Goal: Task Accomplishment & Management: Complete application form

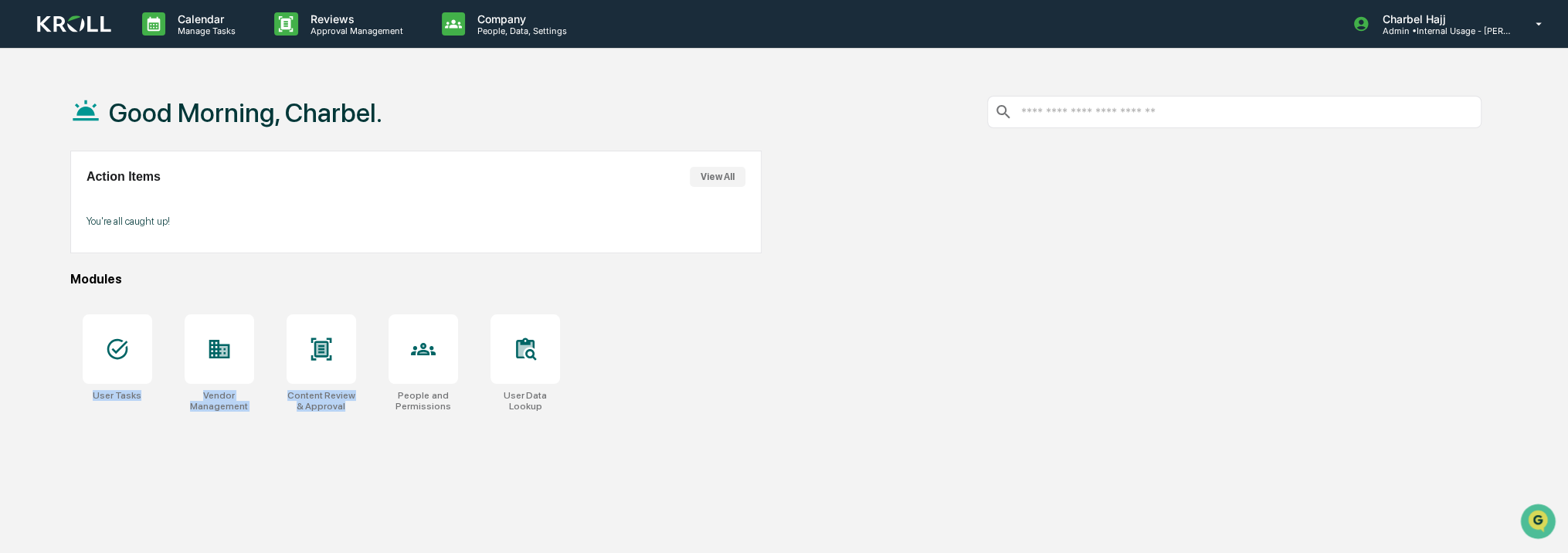
drag, startPoint x: 346, startPoint y: 423, endPoint x: 66, endPoint y: 354, distance: 288.4
click at [66, 354] on div "Good Morning, Charbel. Action Items View All You're all caught up! Modules User…" at bounding box center [775, 350] width 1457 height 553
click at [222, 466] on div "Good Morning, Charbel. Action Items View All You're all caught up! Modules User…" at bounding box center [775, 350] width 1457 height 553
click at [110, 362] on div at bounding box center [117, 349] width 69 height 70
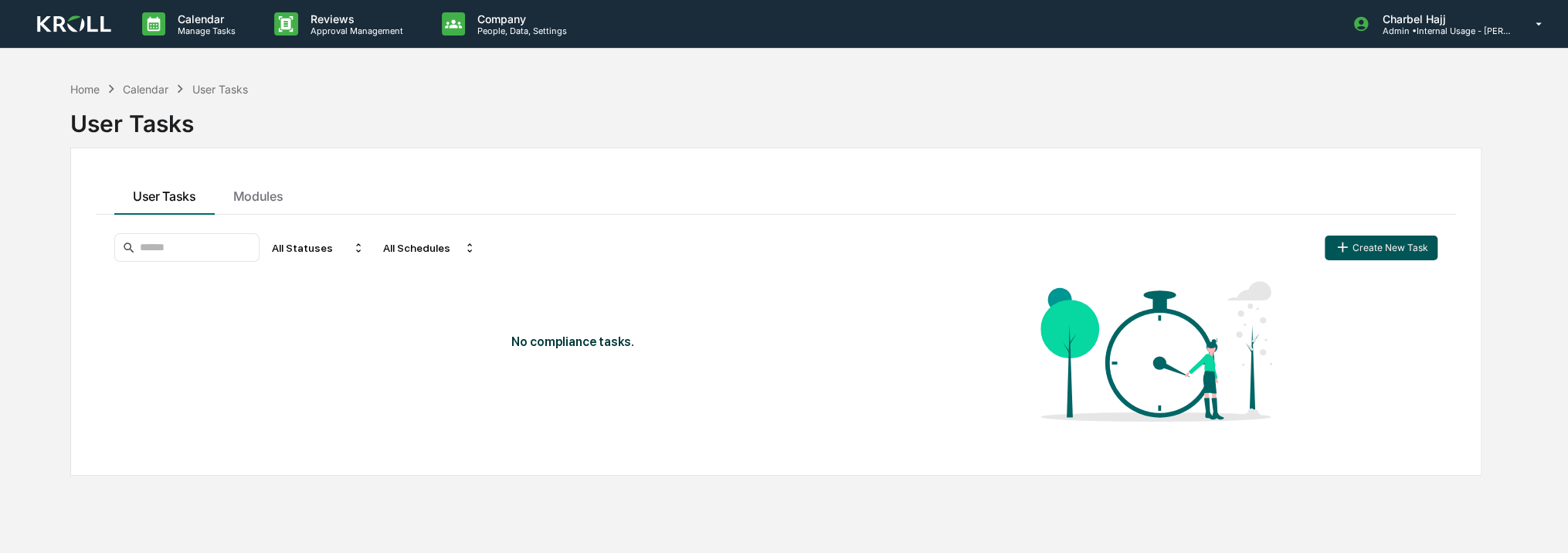
click at [1363, 244] on button "Create New Task" at bounding box center [1381, 248] width 112 height 25
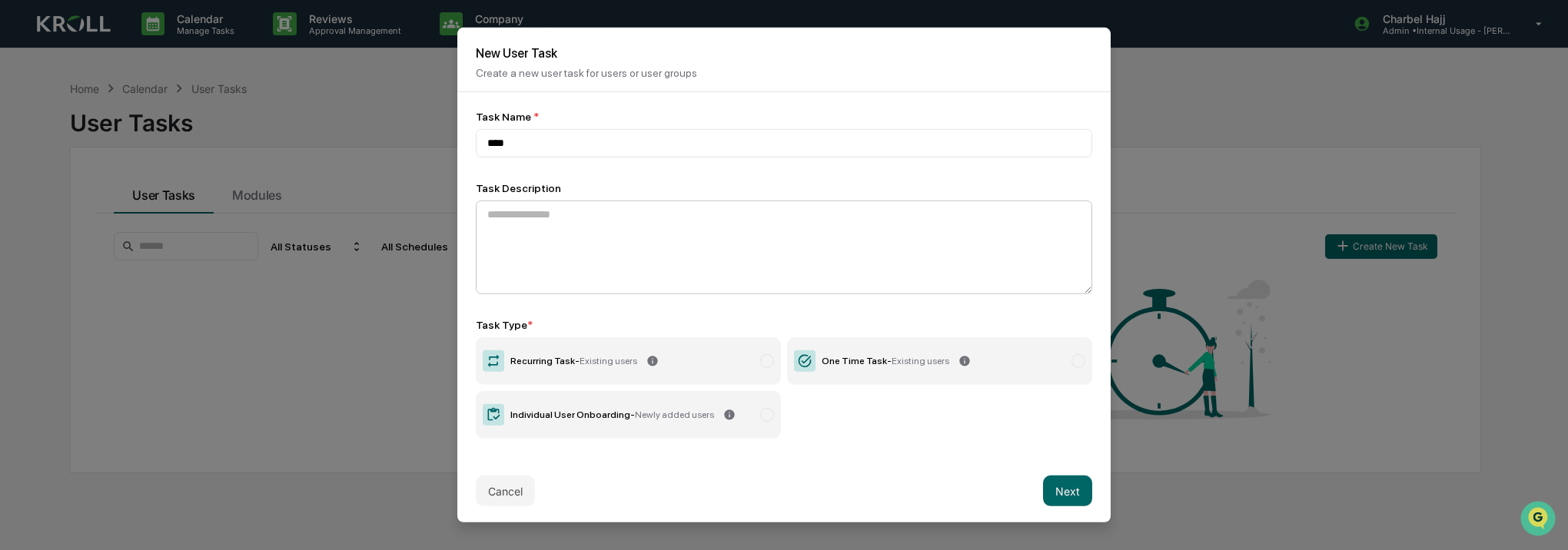
type input "****"
drag, startPoint x: 685, startPoint y: 209, endPoint x: 688, endPoint y: 228, distance: 19.2
click at [685, 211] on textarea at bounding box center [783, 247] width 616 height 94
type textarea "****"
click at [939, 360] on span "Existing users" at bounding box center [920, 360] width 57 height 11
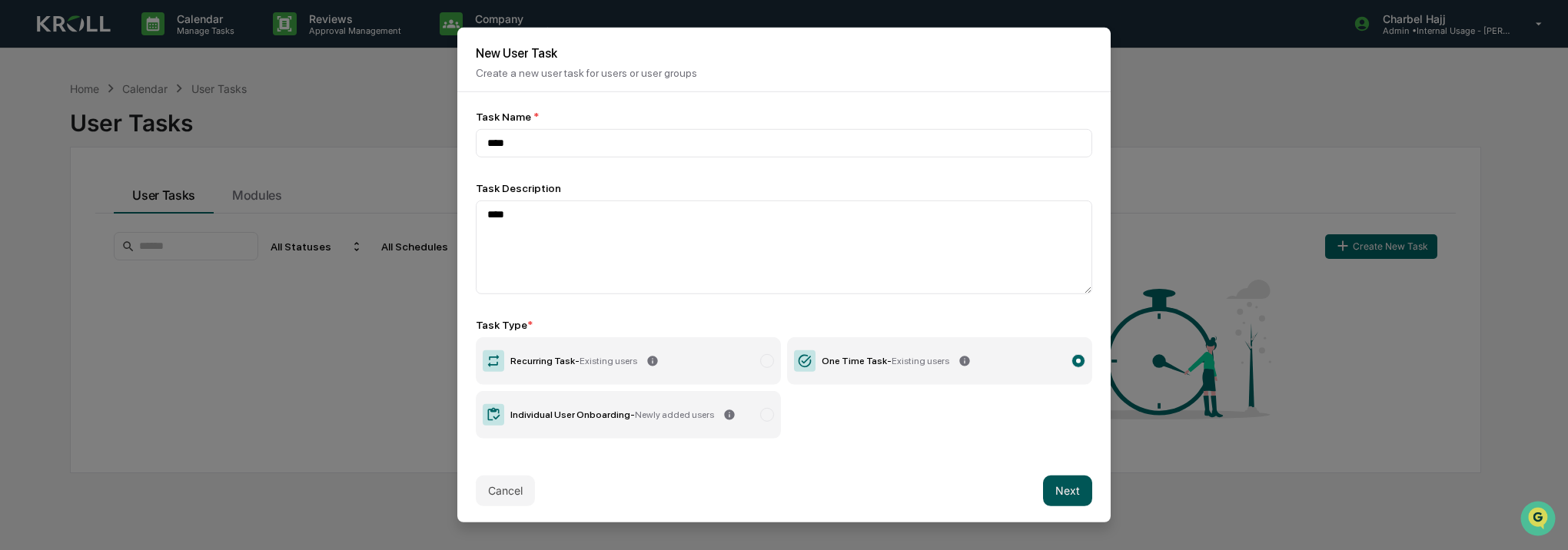
click at [1078, 498] on button "Next" at bounding box center [1067, 490] width 49 height 31
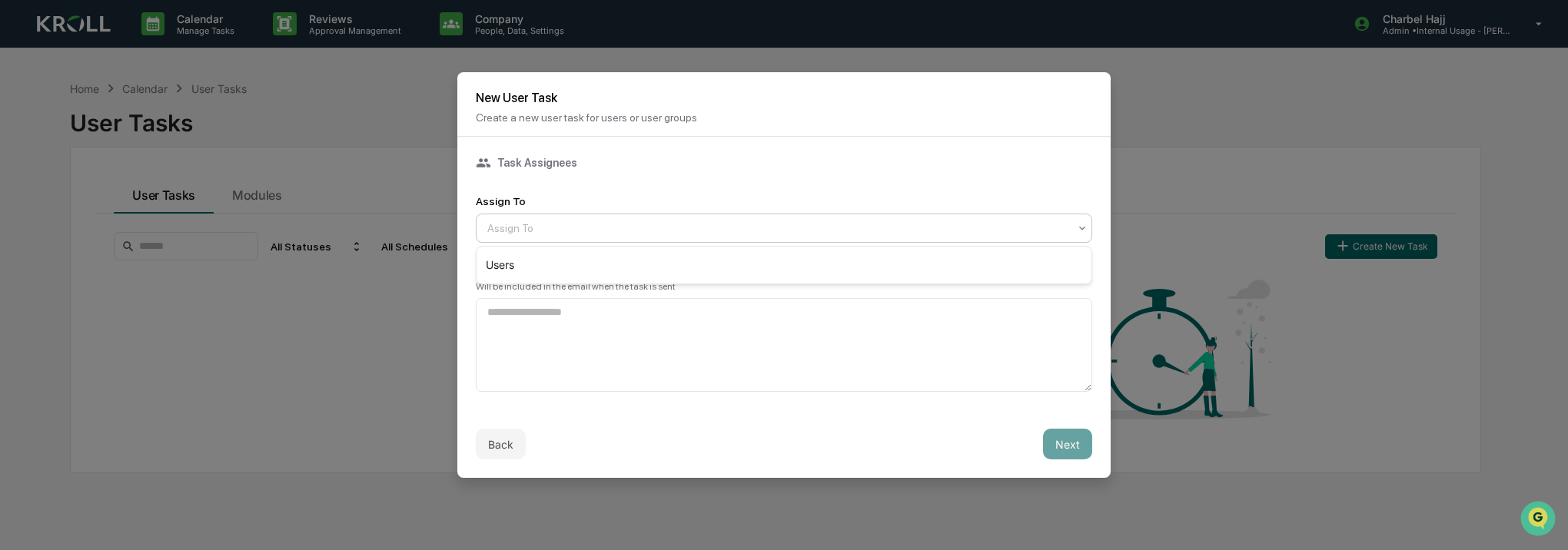
click at [582, 219] on div "Assign To" at bounding box center [778, 228] width 597 height 22
click at [580, 257] on div "Users" at bounding box center [783, 265] width 615 height 31
drag, startPoint x: 1062, startPoint y: 446, endPoint x: 1040, endPoint y: 443, distance: 22.2
click at [1059, 444] on button "Next" at bounding box center [1067, 444] width 49 height 31
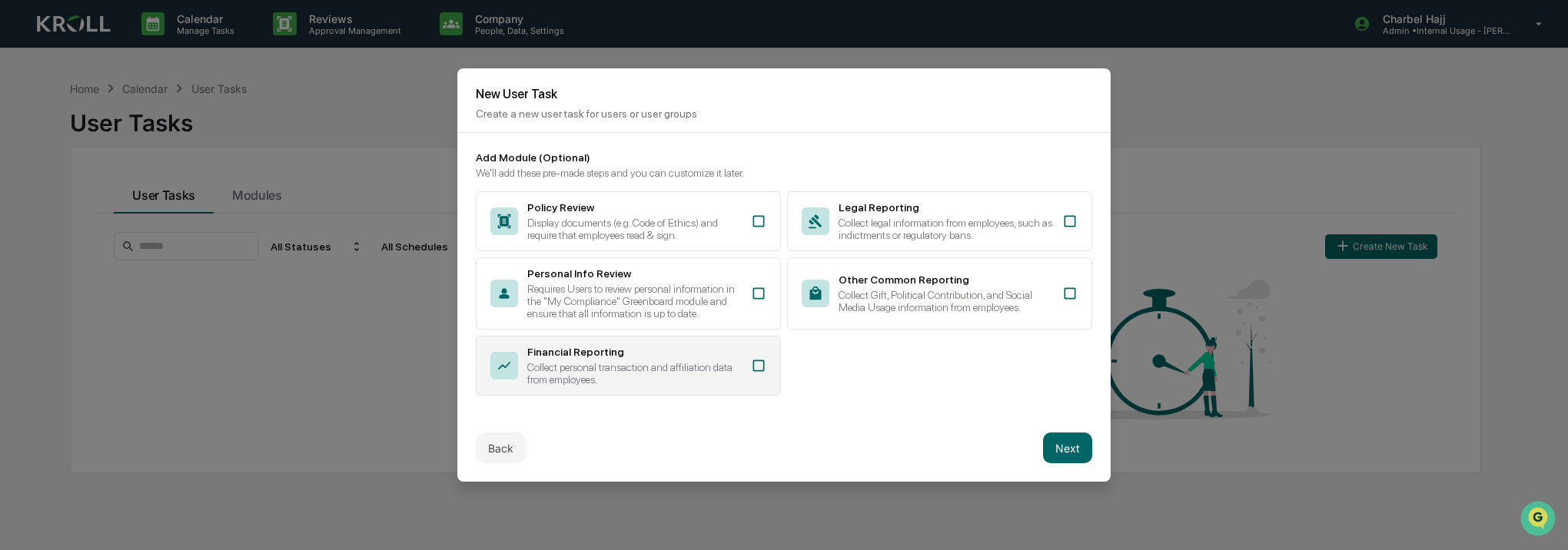
click at [683, 385] on div "Collect personal transaction and affiliation data from employees." at bounding box center [635, 374] width 214 height 25
click at [1072, 449] on button "Next" at bounding box center [1067, 448] width 49 height 31
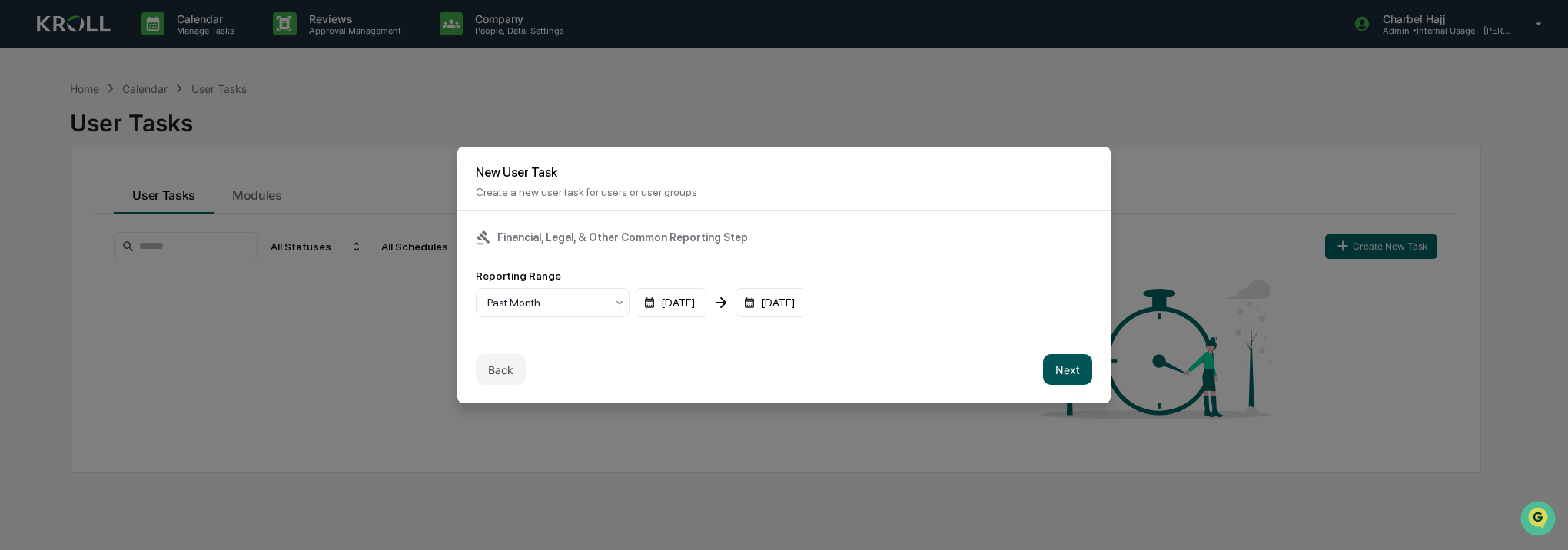
click at [1075, 372] on button "Next" at bounding box center [1067, 370] width 49 height 31
click at [487, 299] on div "mm/dd/yyyy" at bounding box center [523, 303] width 96 height 30
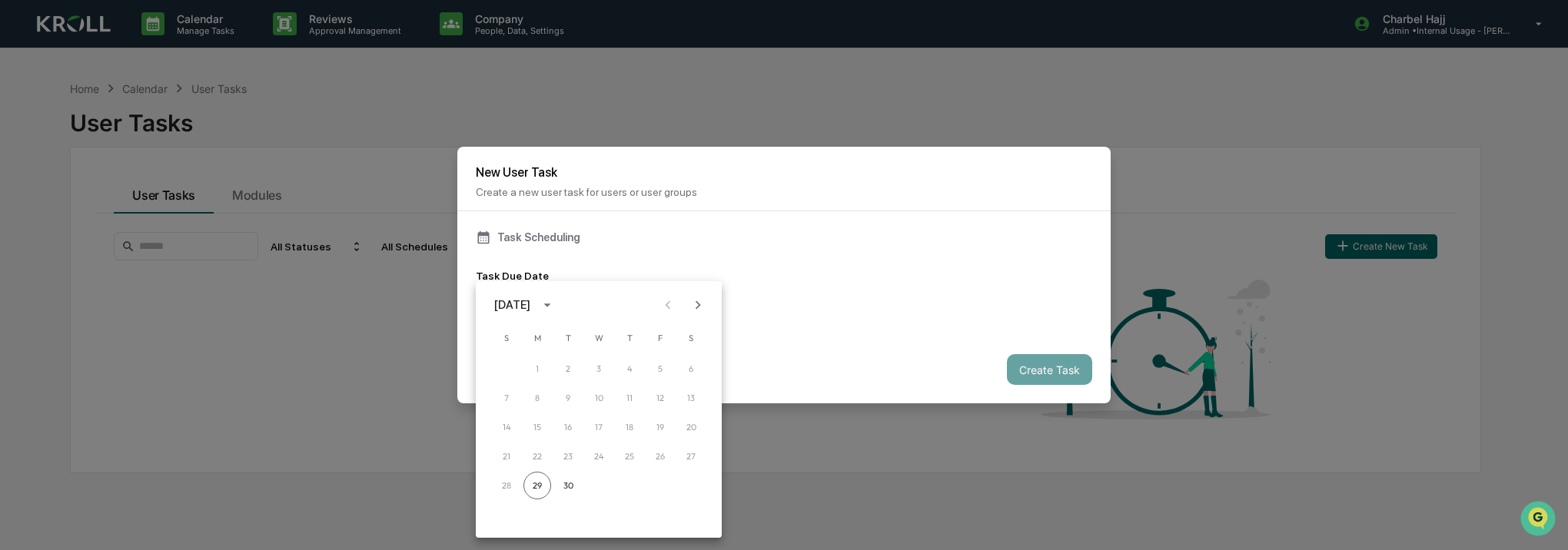
drag, startPoint x: 517, startPoint y: 301, endPoint x: 525, endPoint y: 322, distance: 22.5
click at [517, 304] on div "September 2025" at bounding box center [512, 305] width 36 height 17
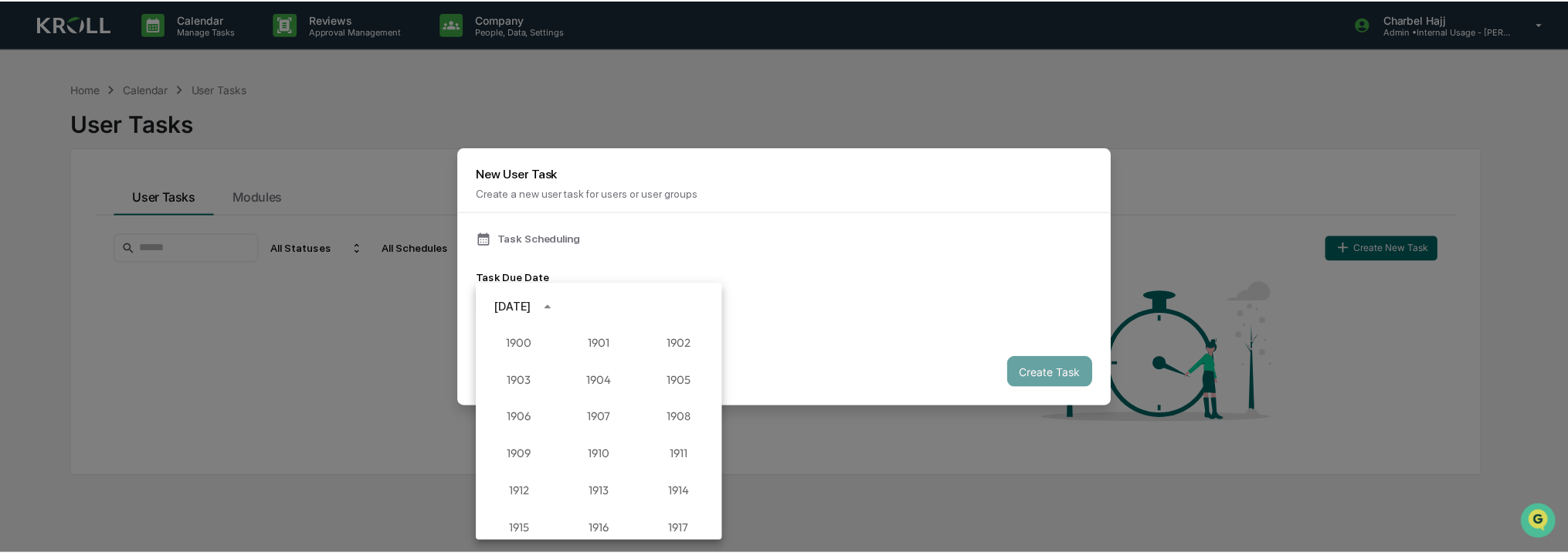
scroll to position [1431, 0]
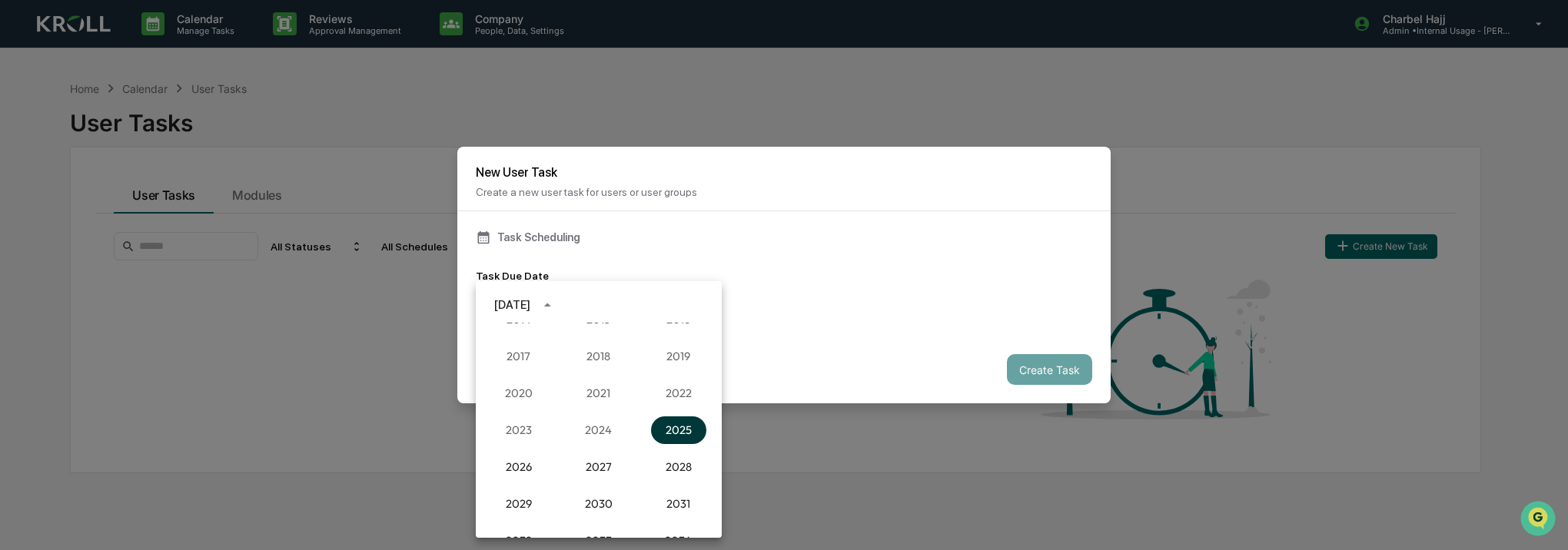
click at [667, 426] on button "2025" at bounding box center [678, 430] width 55 height 28
click at [597, 464] on button "Nov" at bounding box center [598, 463] width 55 height 28
click at [690, 486] on button "29" at bounding box center [691, 486] width 28 height 28
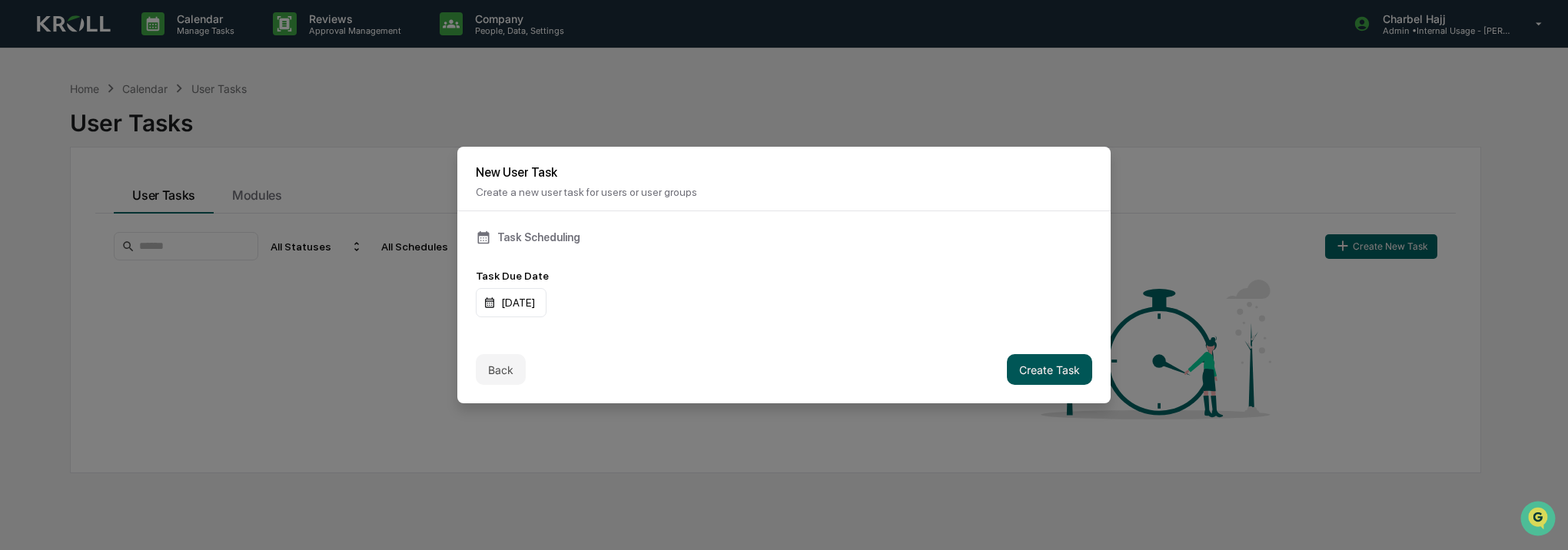
click at [1054, 373] on button "Create Task" at bounding box center [1050, 370] width 85 height 31
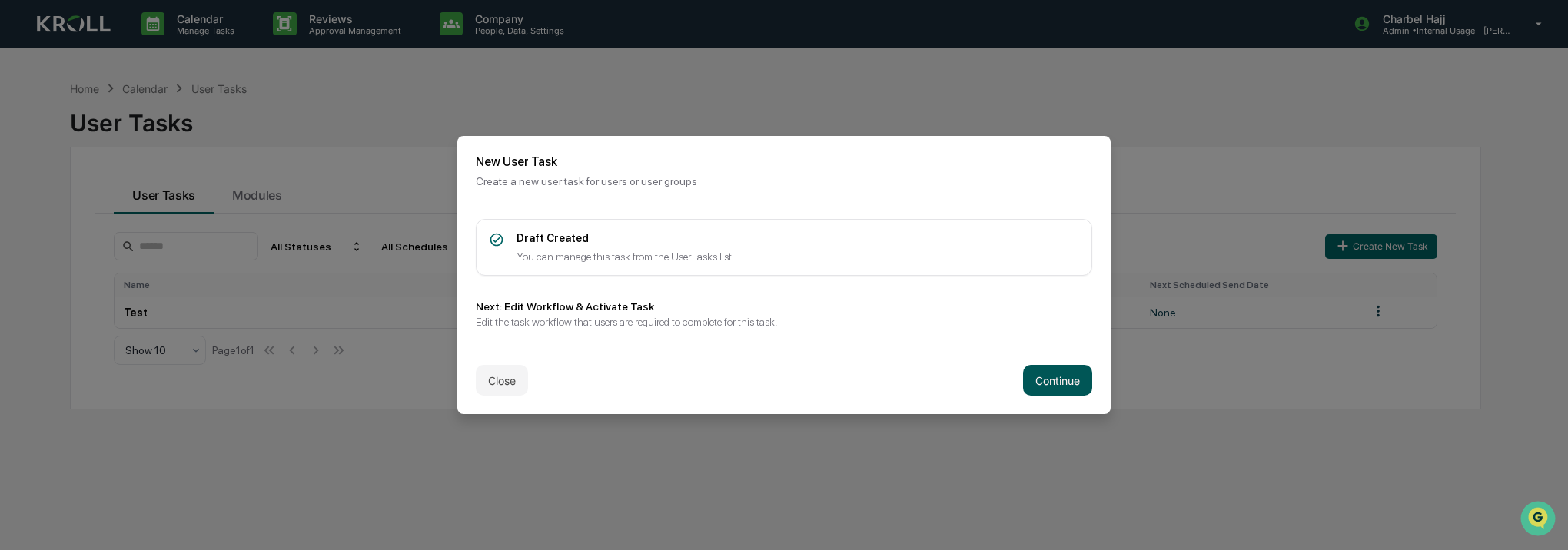
click at [1062, 383] on button "Continue" at bounding box center [1057, 381] width 69 height 31
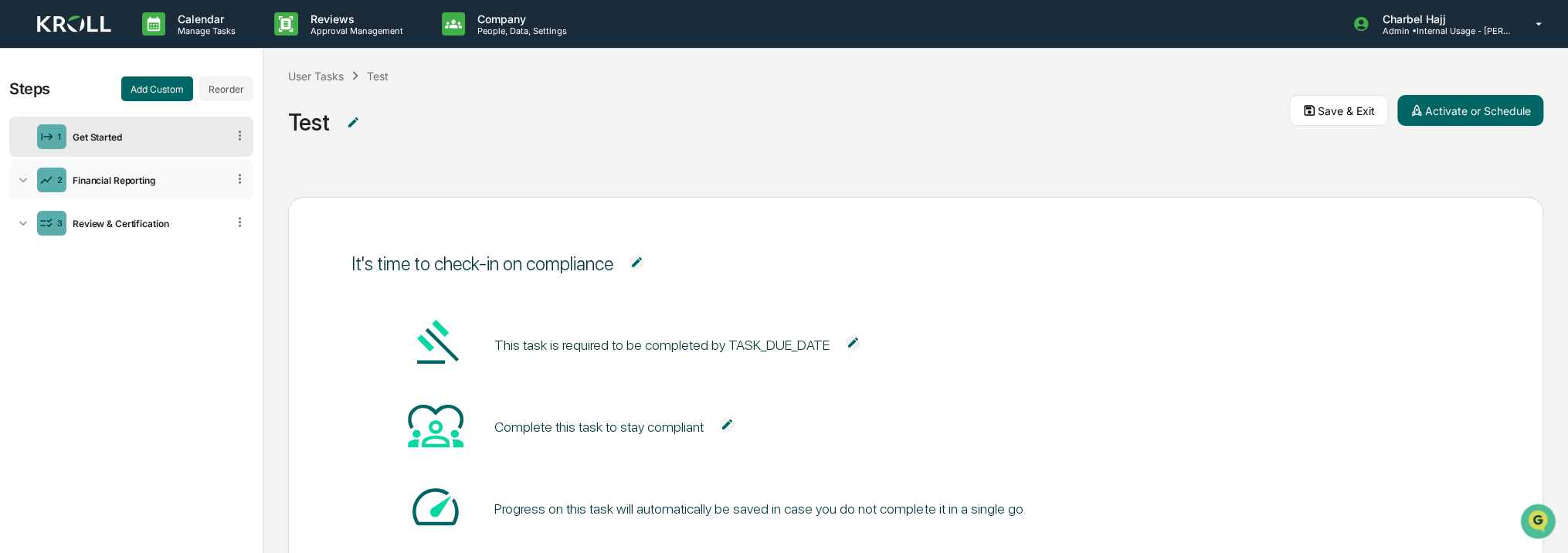
click at [161, 185] on div "2 Financial Reporting" at bounding box center [131, 180] width 244 height 40
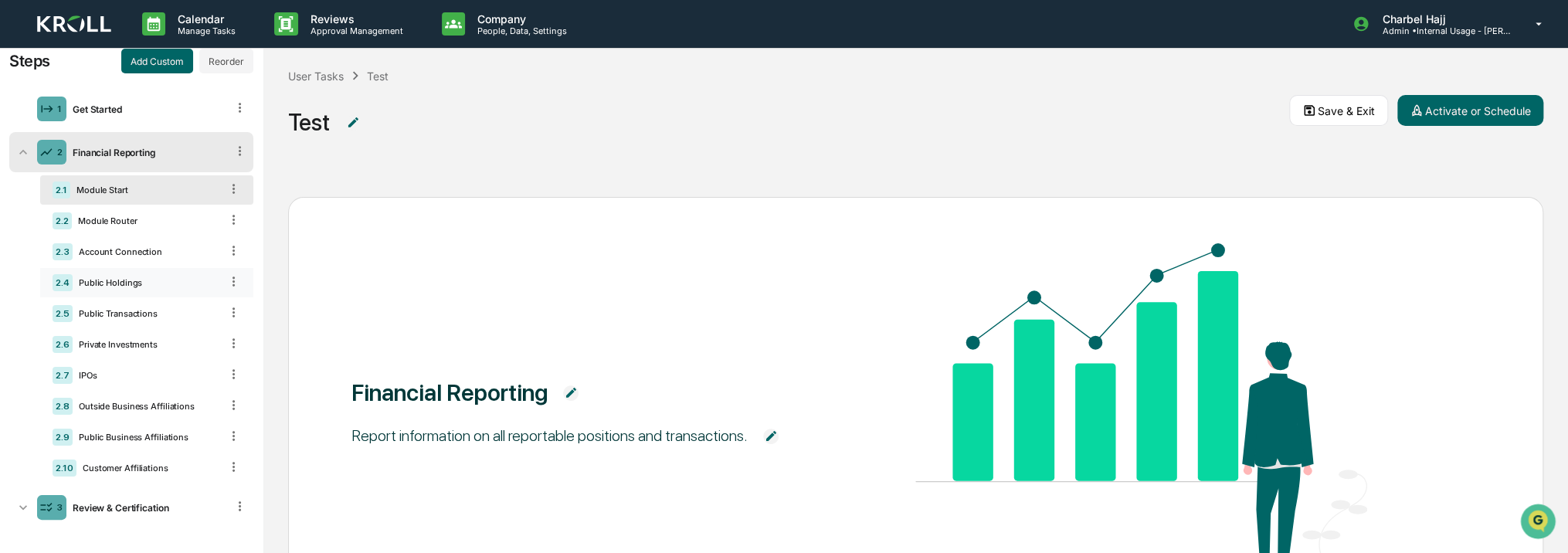
scroll to position [35, 0]
click at [155, 218] on div "Module Router" at bounding box center [146, 216] width 148 height 11
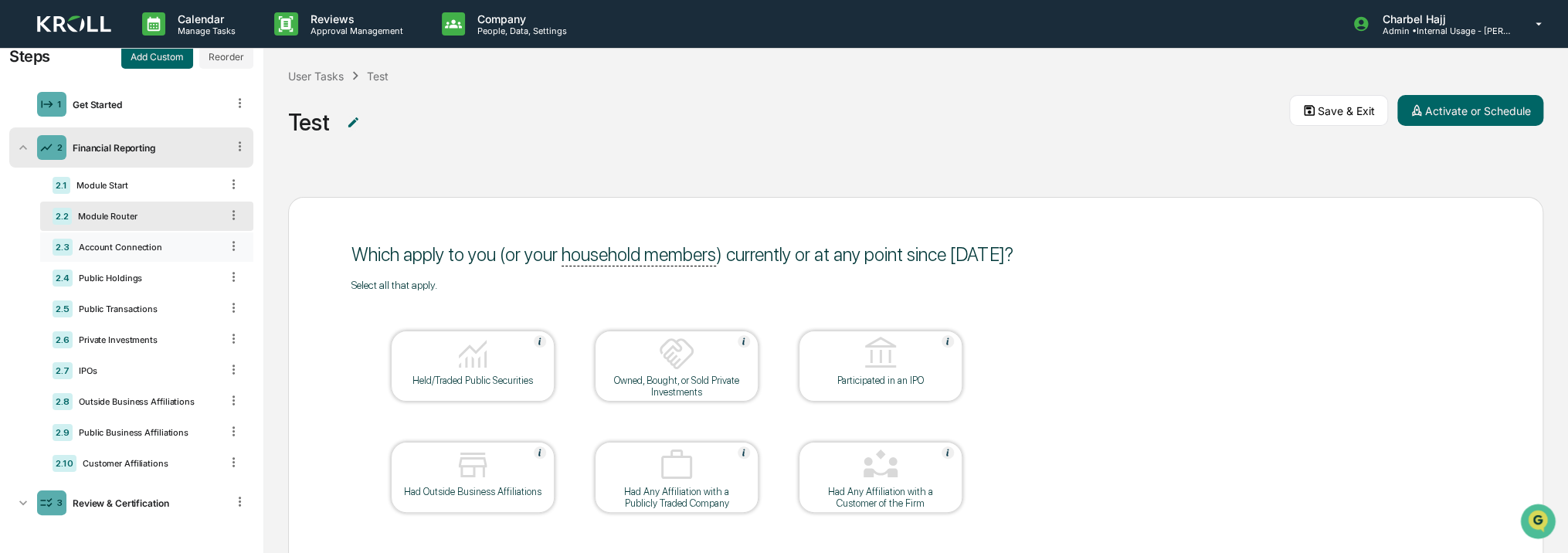
click at [151, 247] on div "Account Connection" at bounding box center [146, 248] width 148 height 11
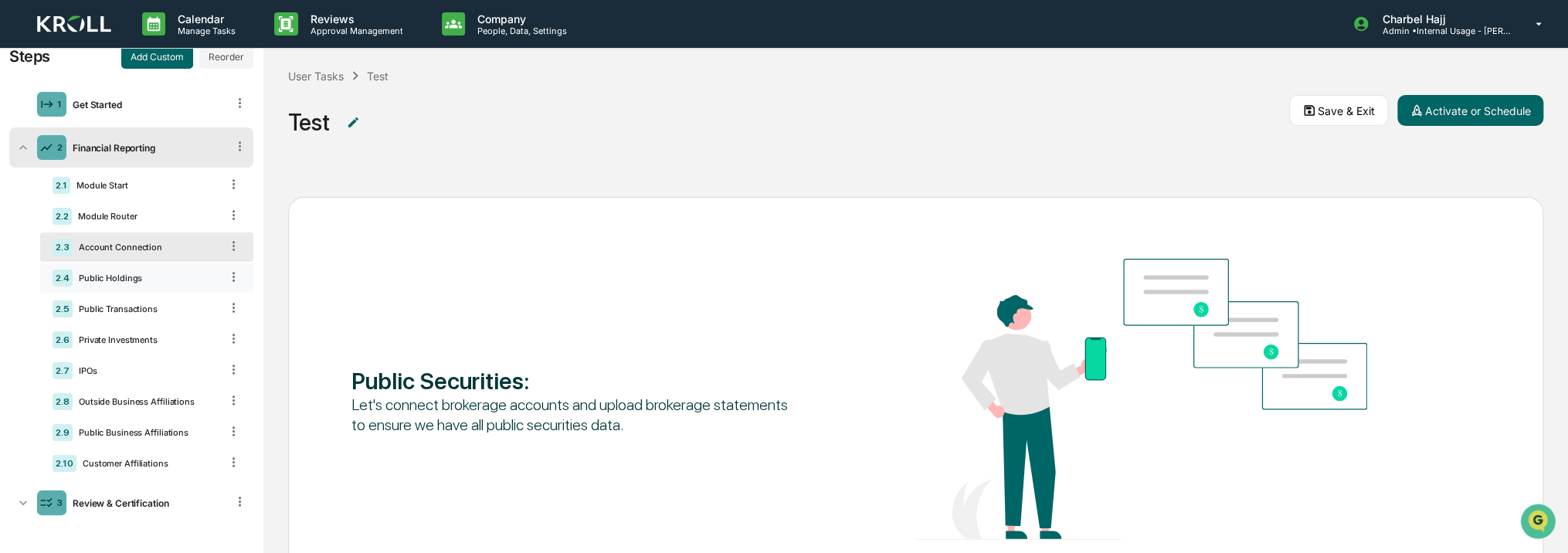
click at [151, 280] on div "Public Holdings" at bounding box center [146, 278] width 148 height 11
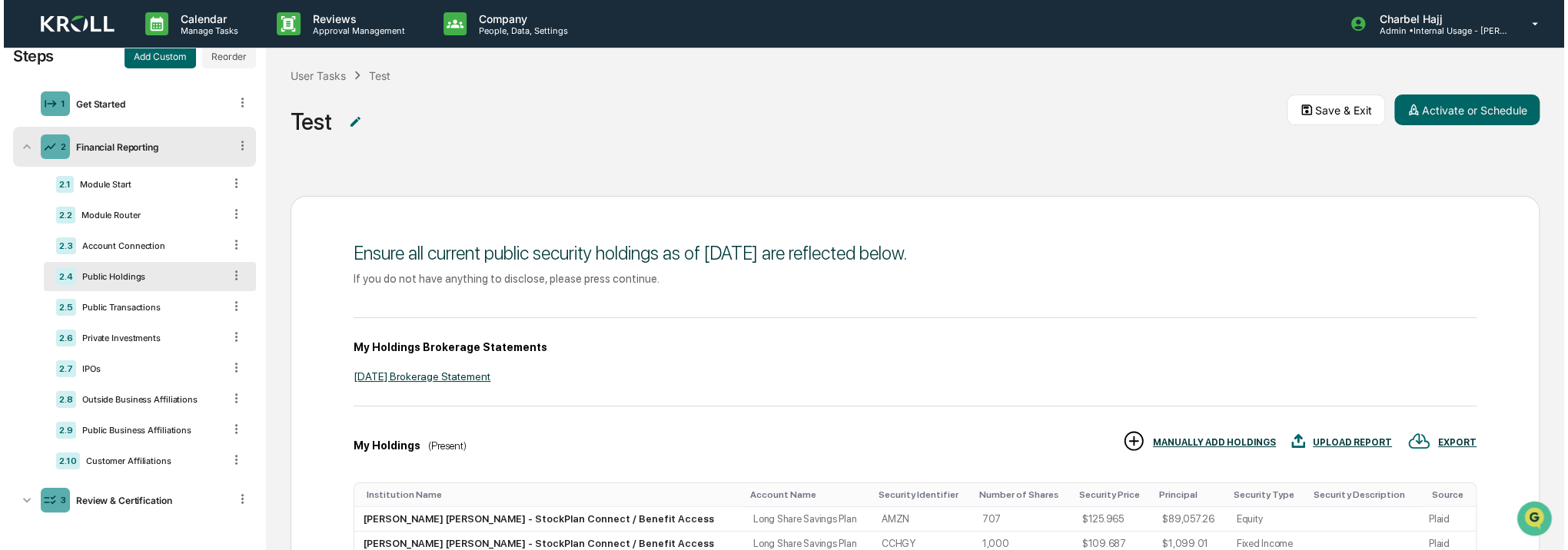
scroll to position [154, 0]
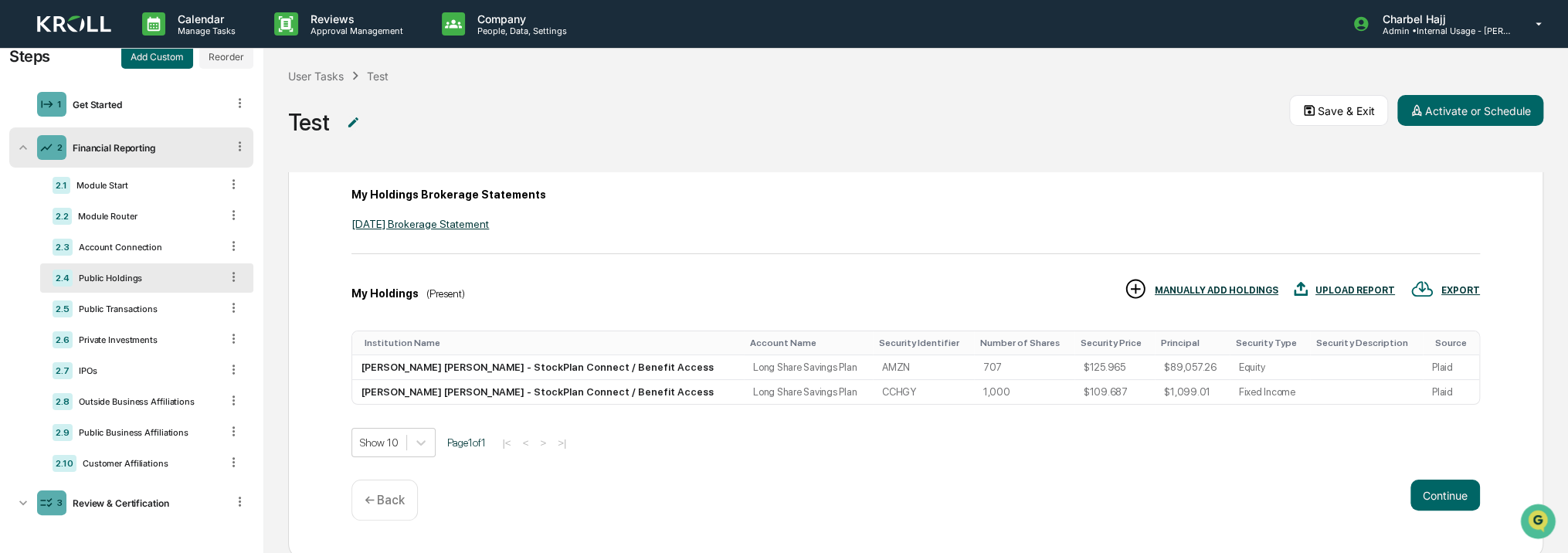
click at [1313, 291] on div "UPLOAD REPORT" at bounding box center [1345, 290] width 102 height 26
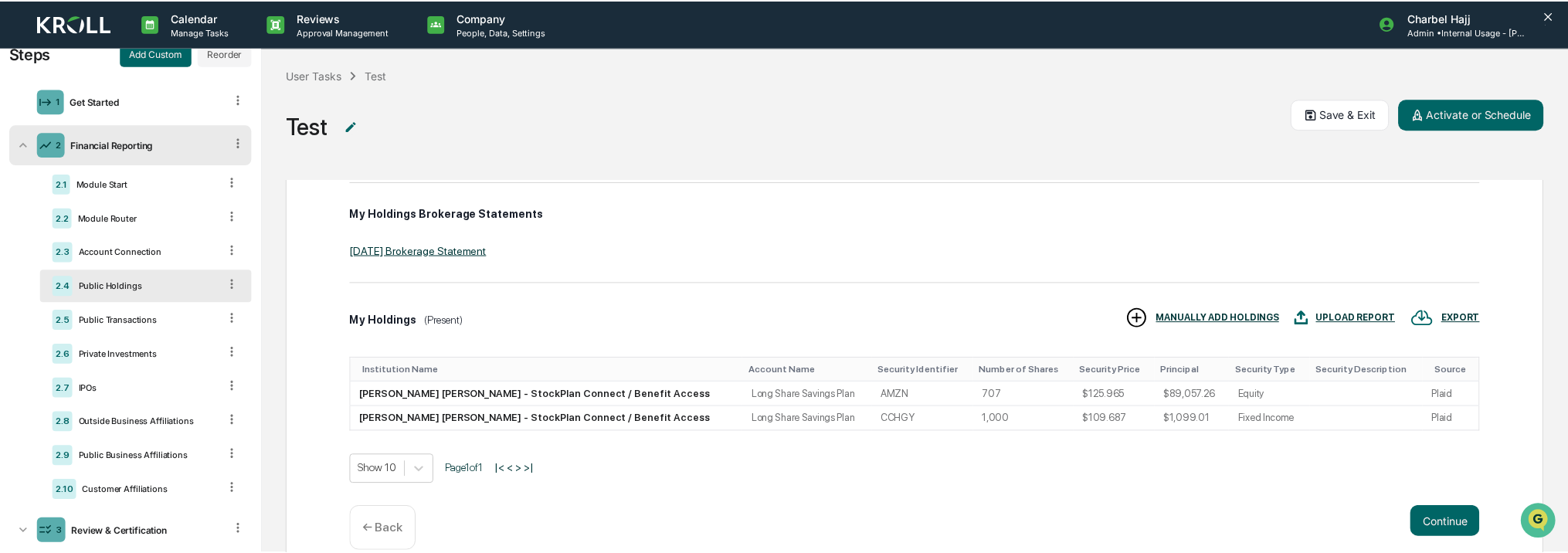
scroll to position [164, 0]
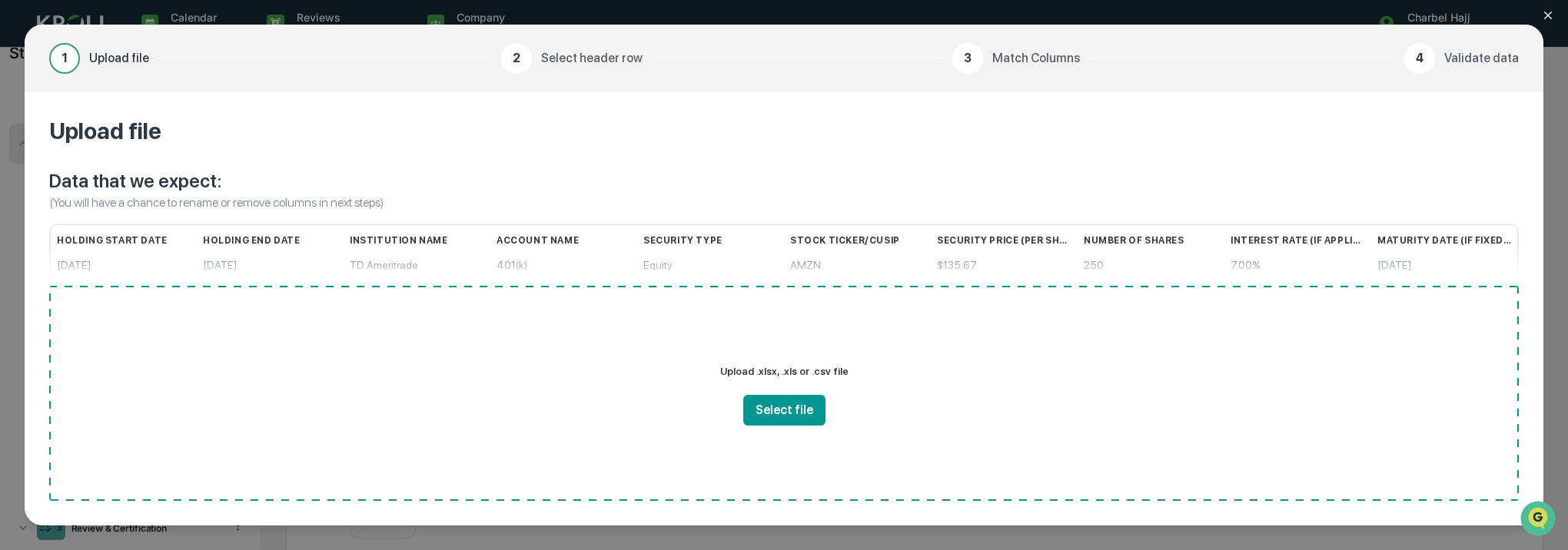
click at [1549, 12] on icon "Close modal" at bounding box center [1548, 16] width 12 height 12
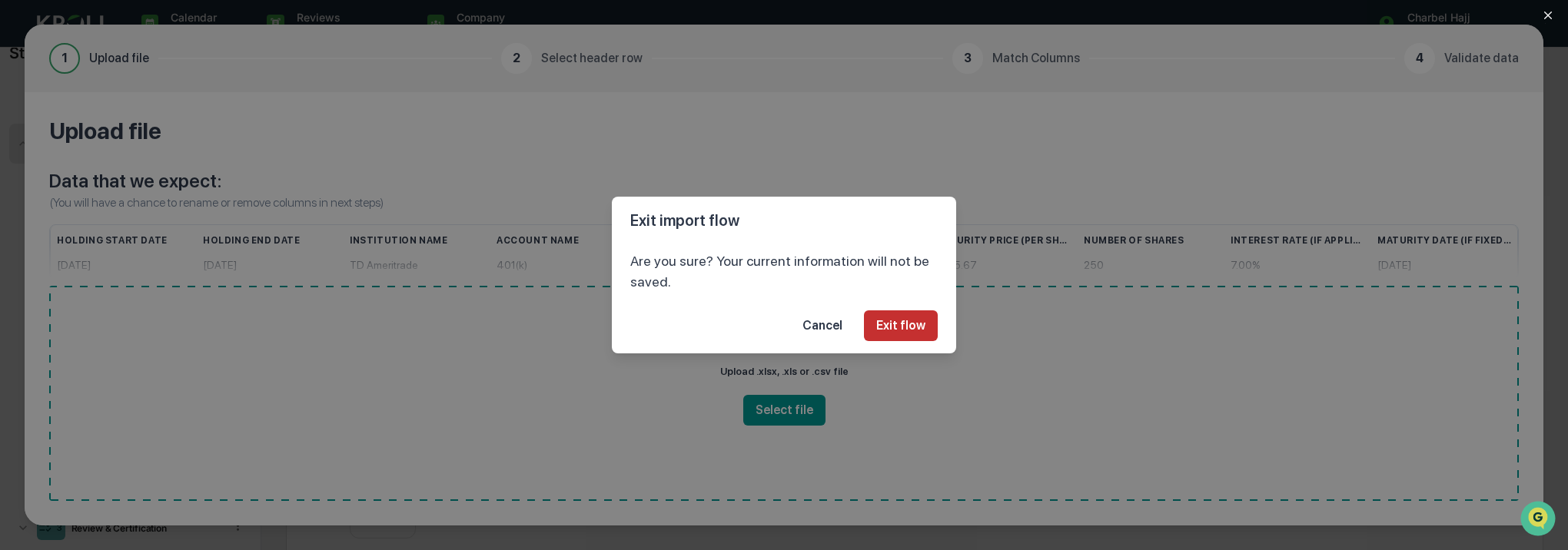
click at [908, 318] on button "Exit flow" at bounding box center [901, 326] width 74 height 31
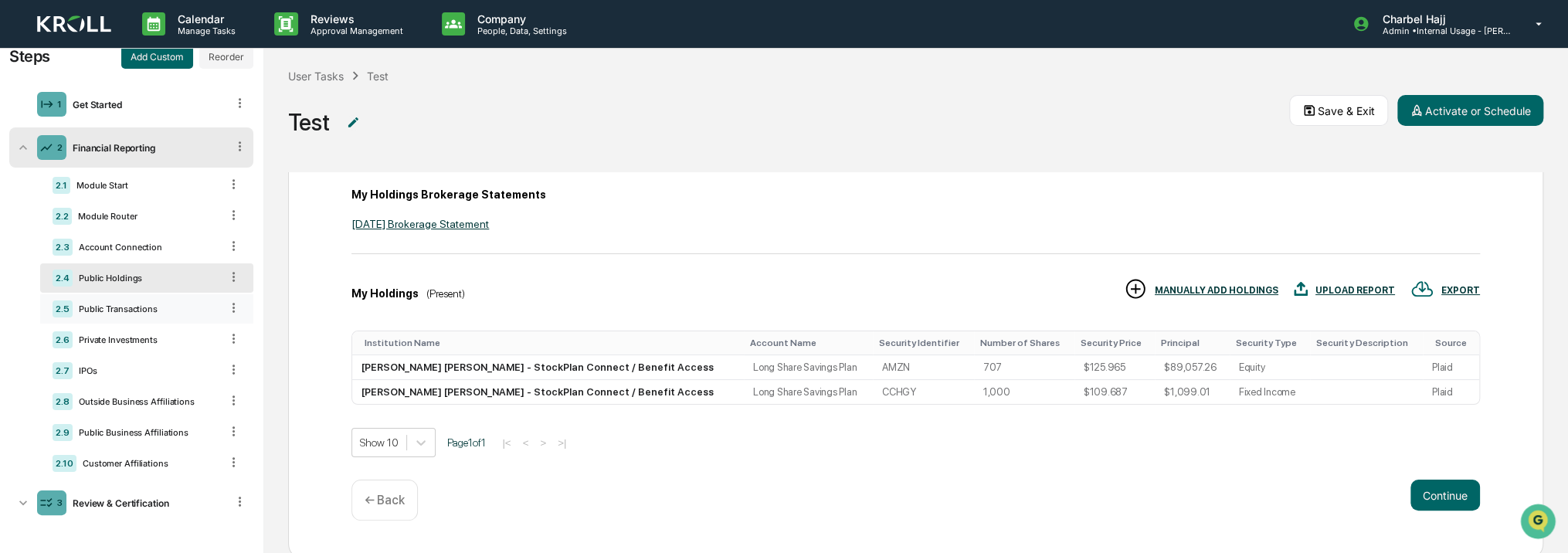
click at [130, 307] on div "Public Transactions" at bounding box center [146, 309] width 148 height 11
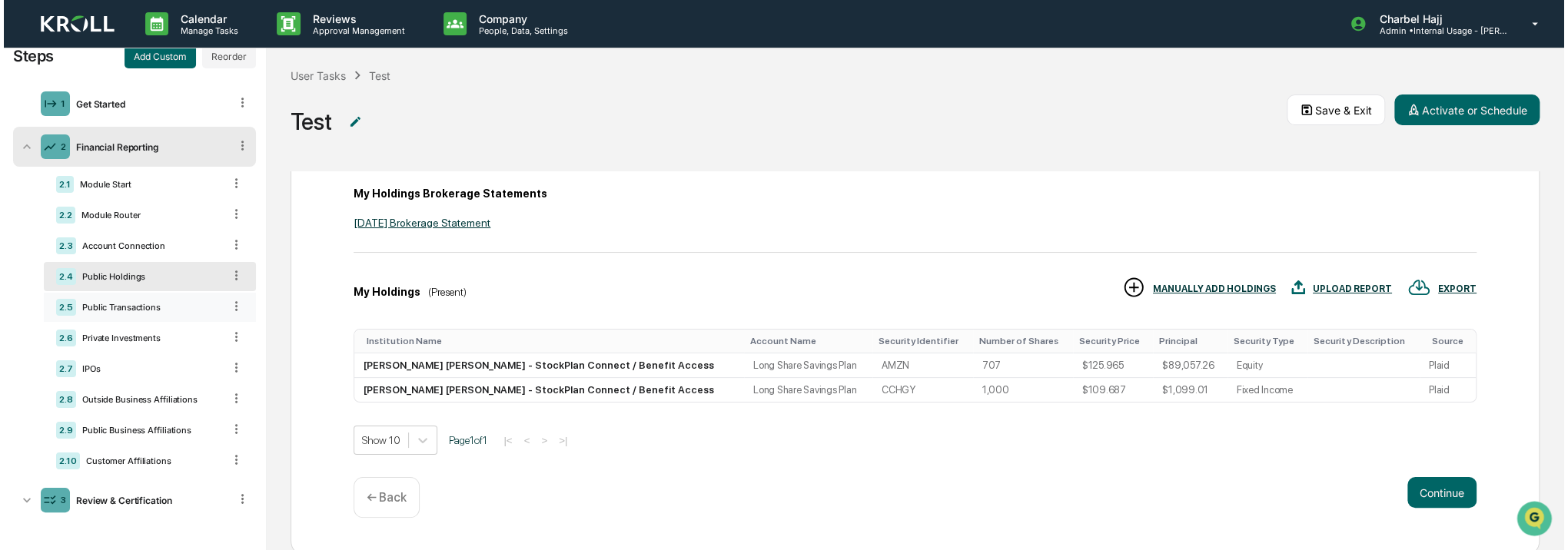
scroll to position [131, 0]
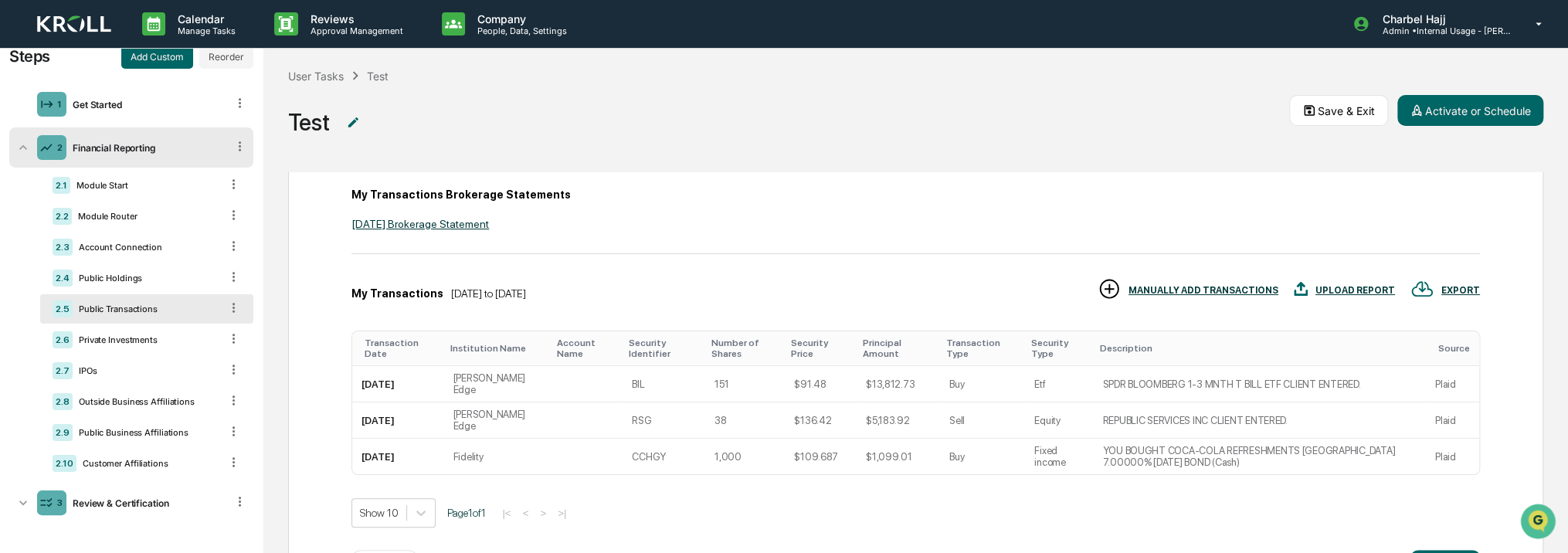
click at [1310, 286] on div "UPLOAD REPORT" at bounding box center [1345, 290] width 102 height 26
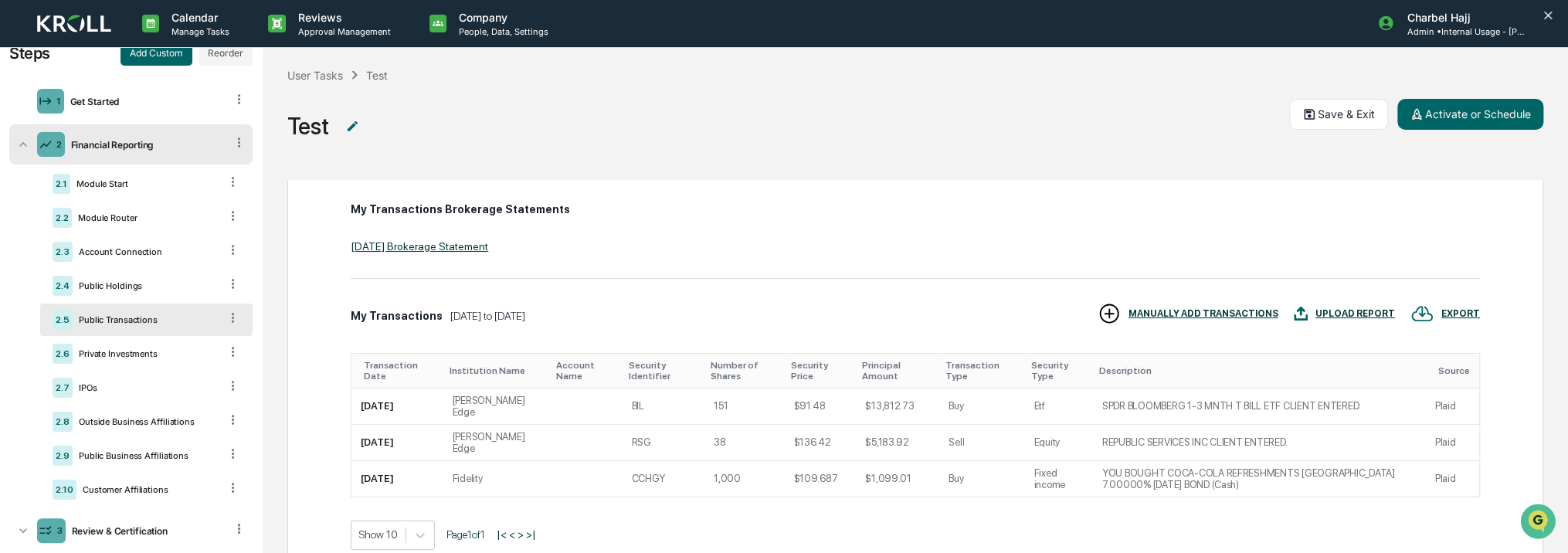
scroll to position [137, 0]
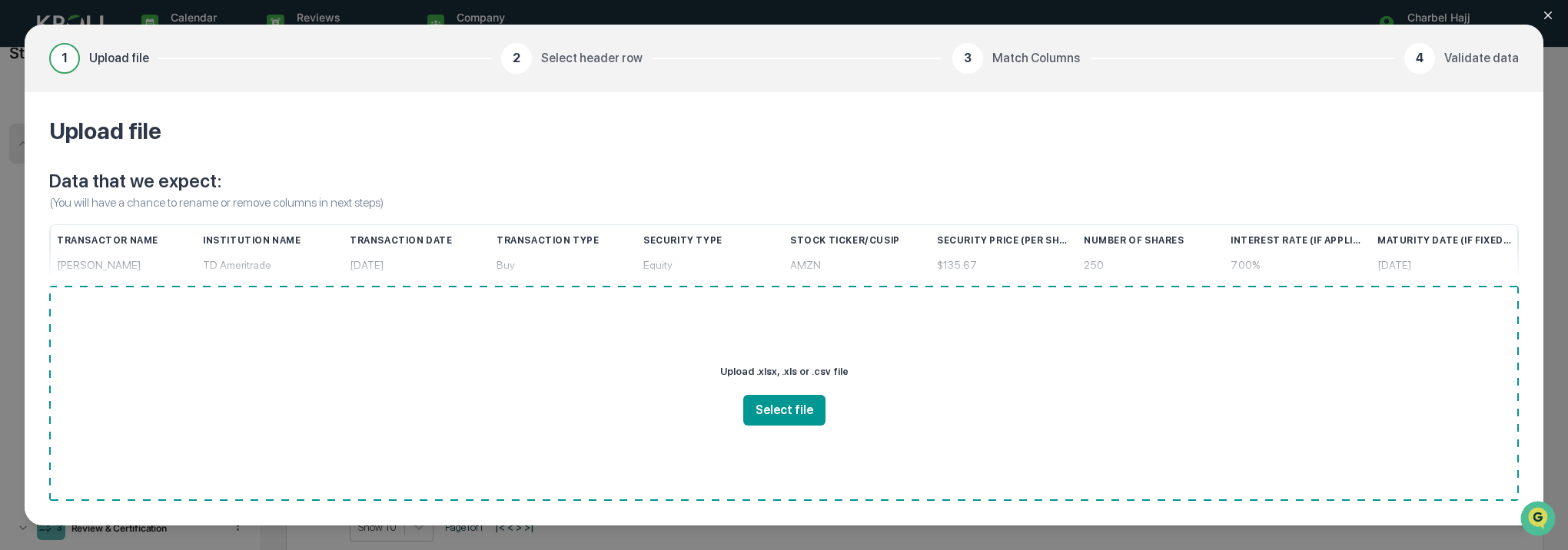
click at [1544, 16] on icon "Close modal" at bounding box center [1548, 16] width 12 height 12
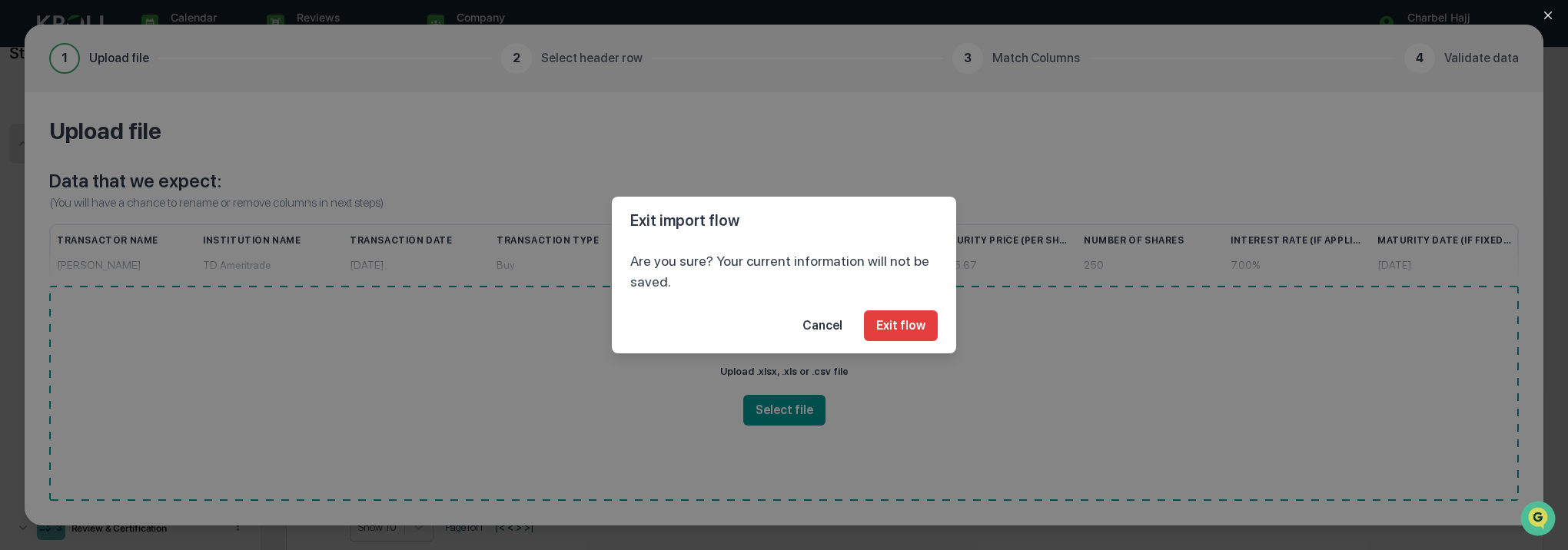
drag, startPoint x: 913, startPoint y: 326, endPoint x: 775, endPoint y: 341, distance: 138.8
click at [910, 326] on button "Exit flow" at bounding box center [901, 326] width 74 height 31
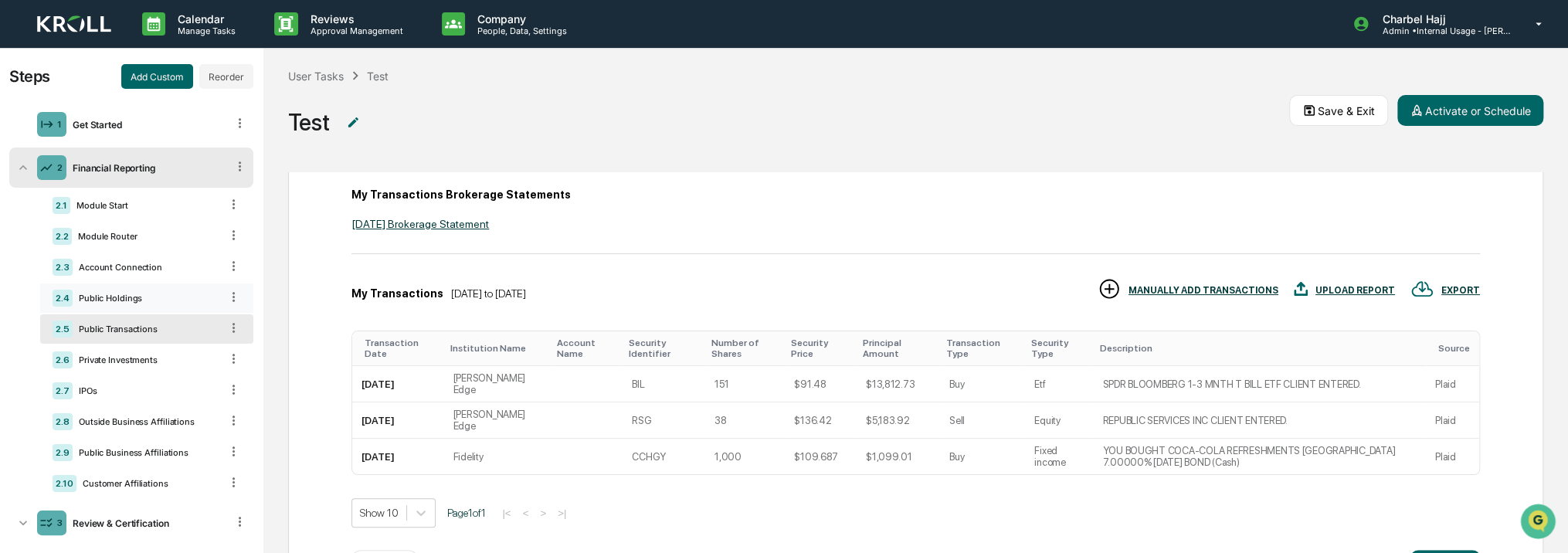
scroll to position [0, 0]
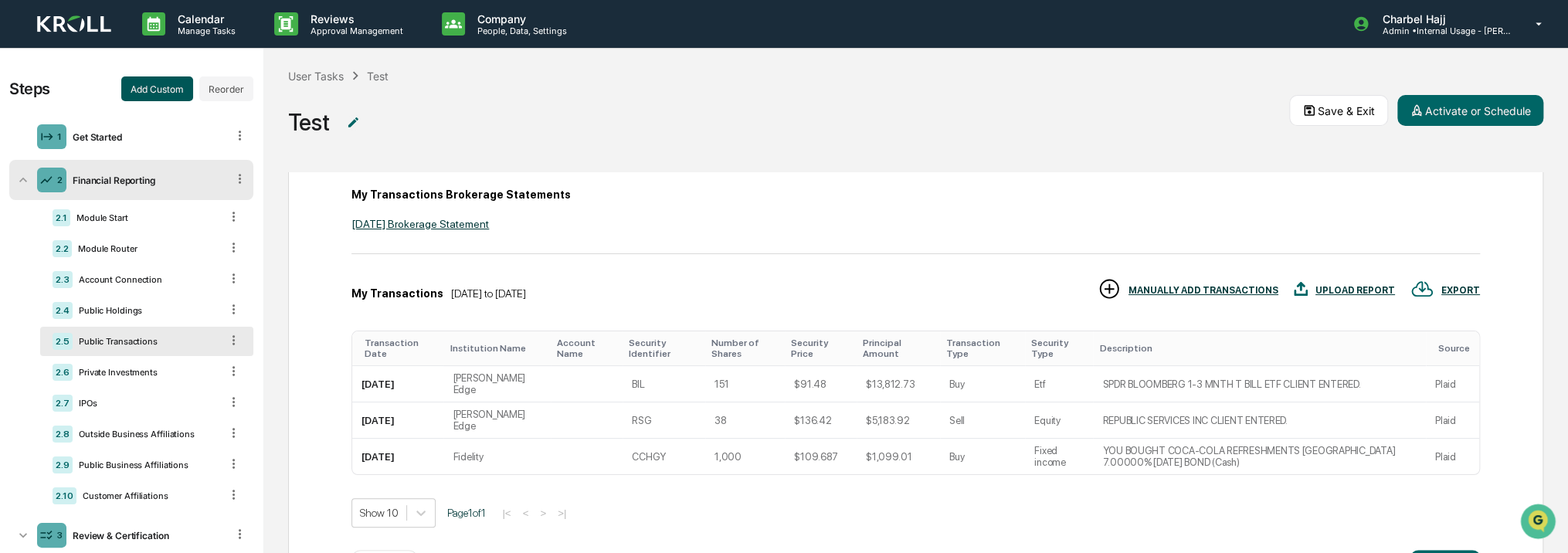
click at [140, 87] on button "Add Custom" at bounding box center [157, 89] width 72 height 25
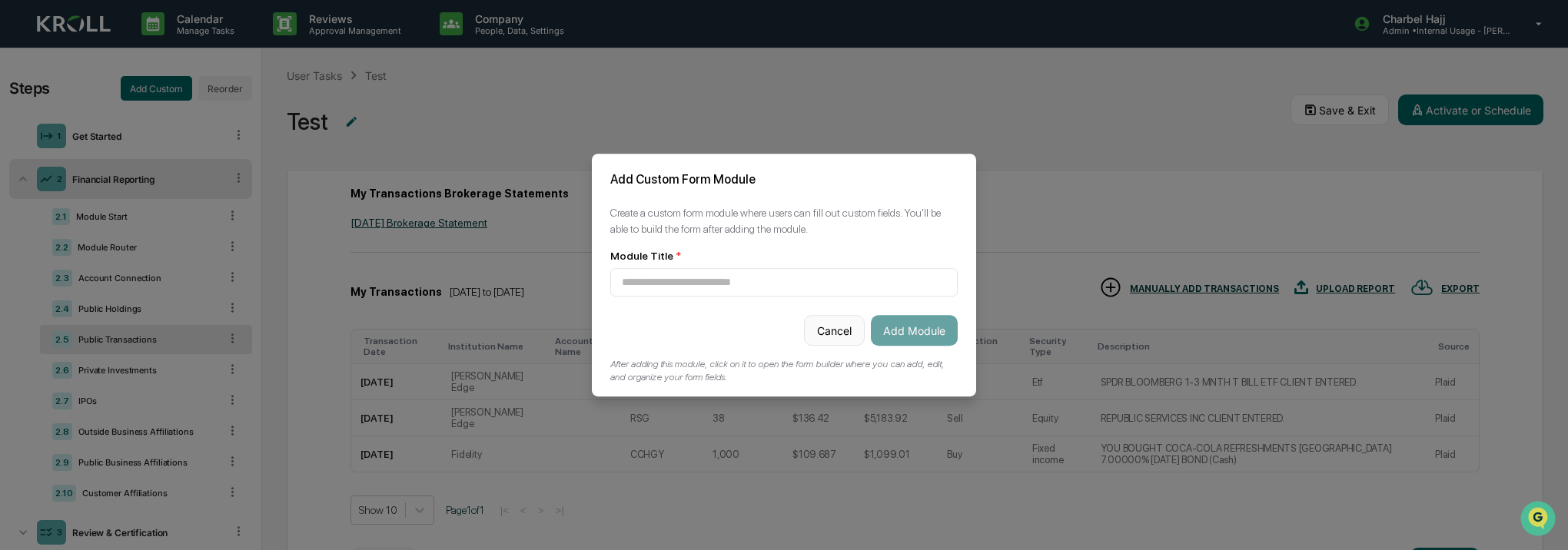
click at [831, 323] on button "Cancel" at bounding box center [835, 331] width 61 height 31
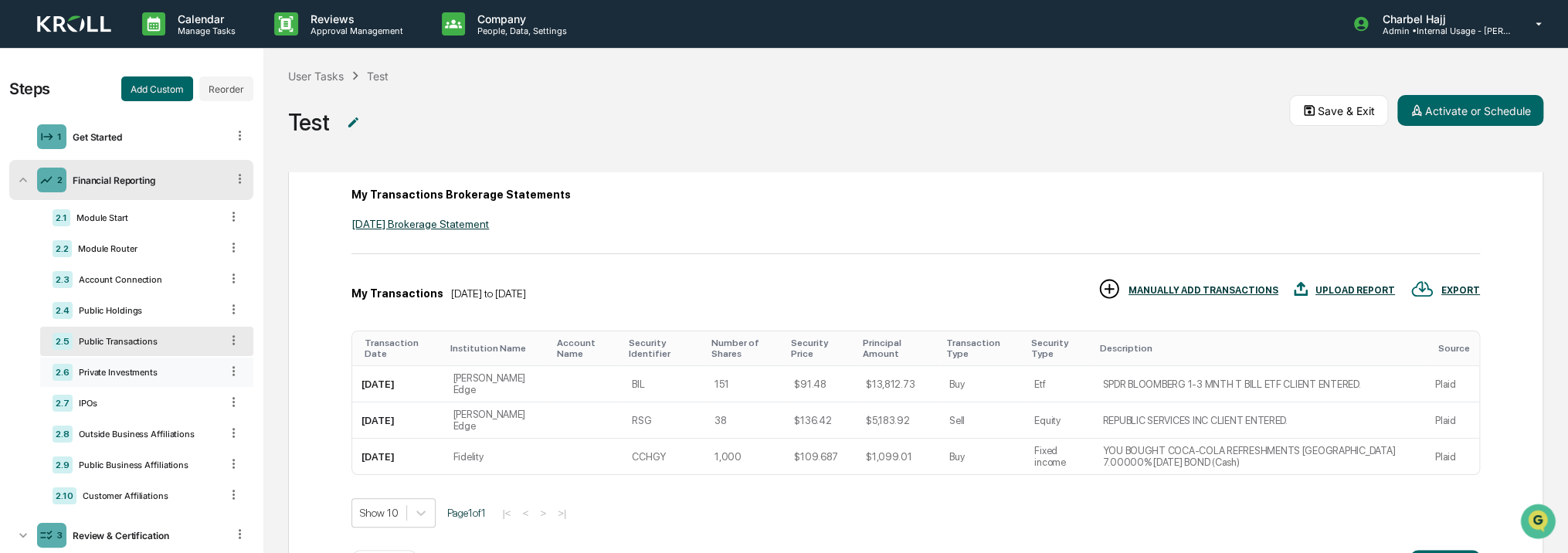
click at [149, 374] on div "Private Investments" at bounding box center [146, 373] width 148 height 11
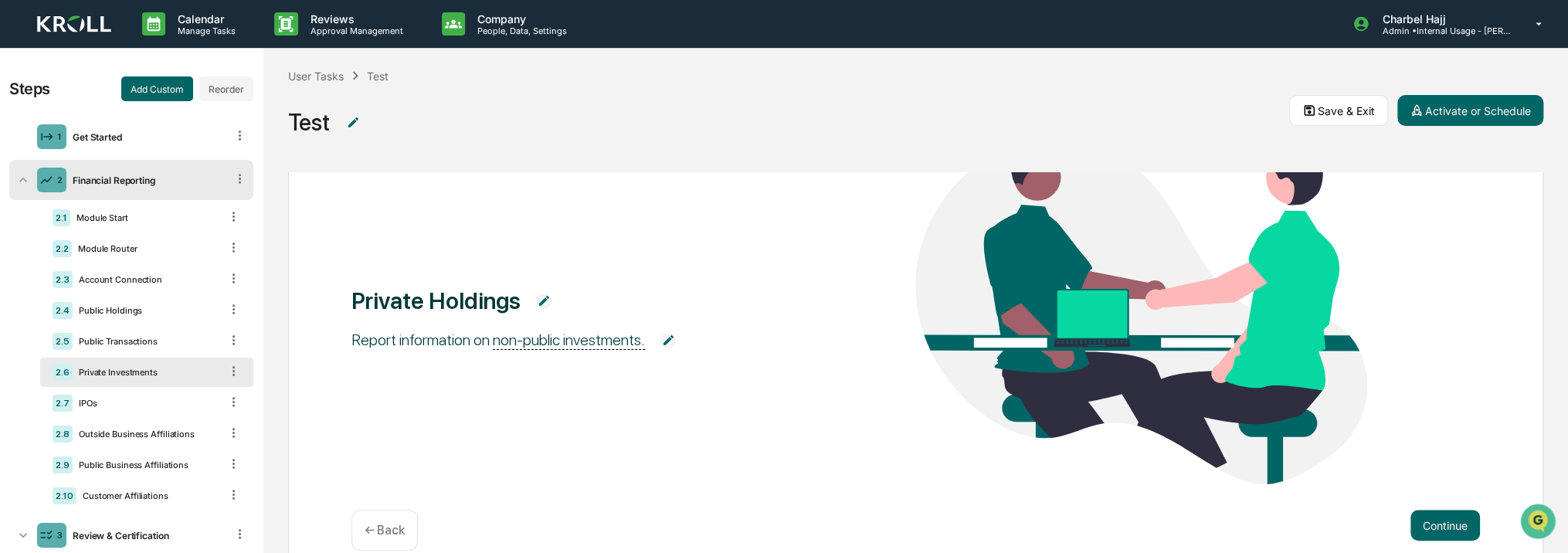
scroll to position [159, 0]
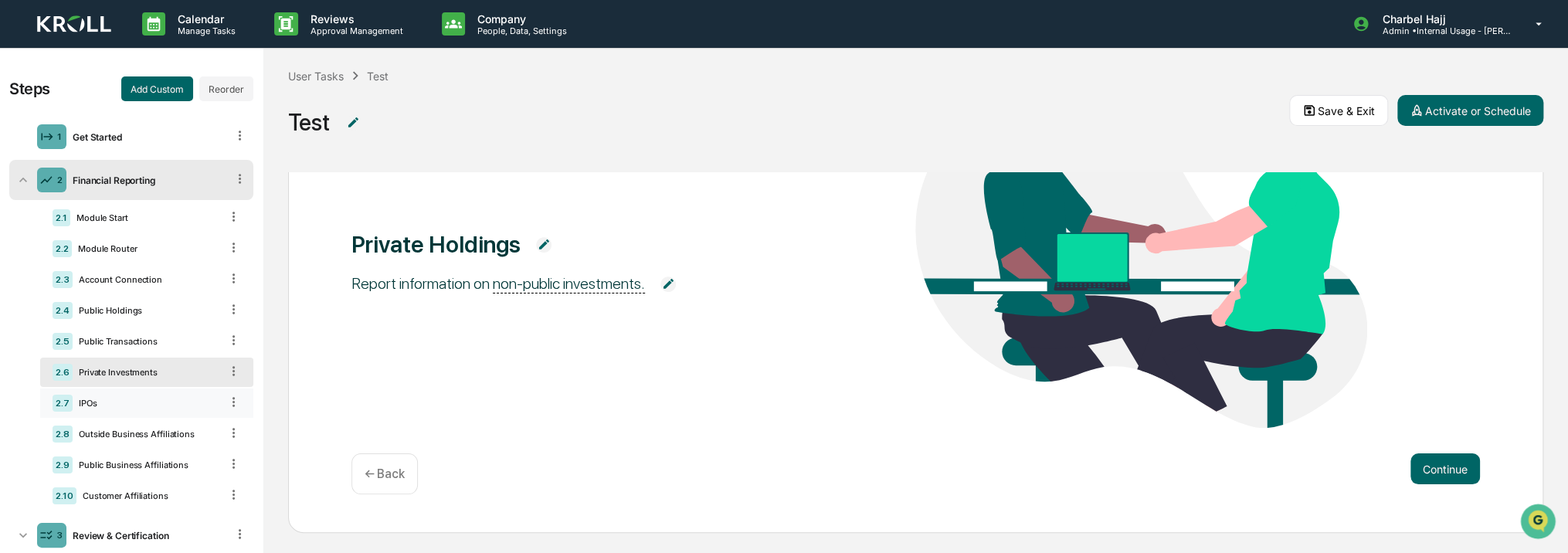
click at [97, 408] on div "IPOs" at bounding box center [146, 403] width 148 height 11
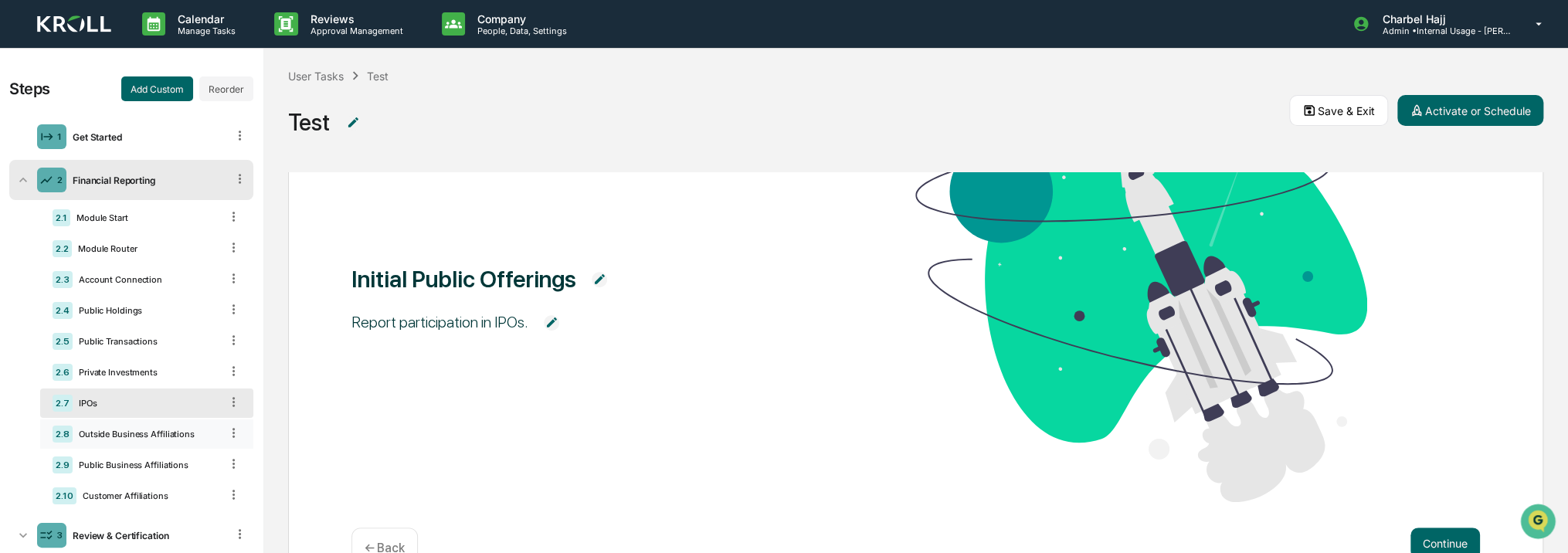
scroll to position [190, 0]
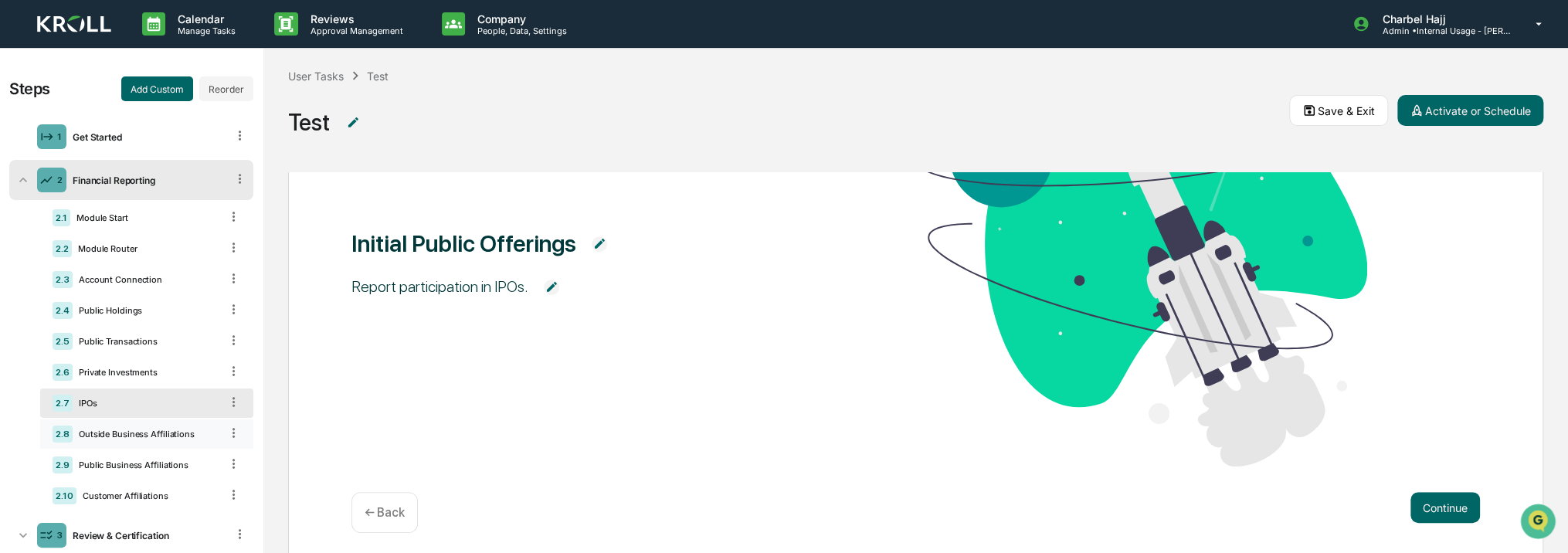
click at [103, 431] on div "Outside Business Affiliations" at bounding box center [146, 434] width 148 height 11
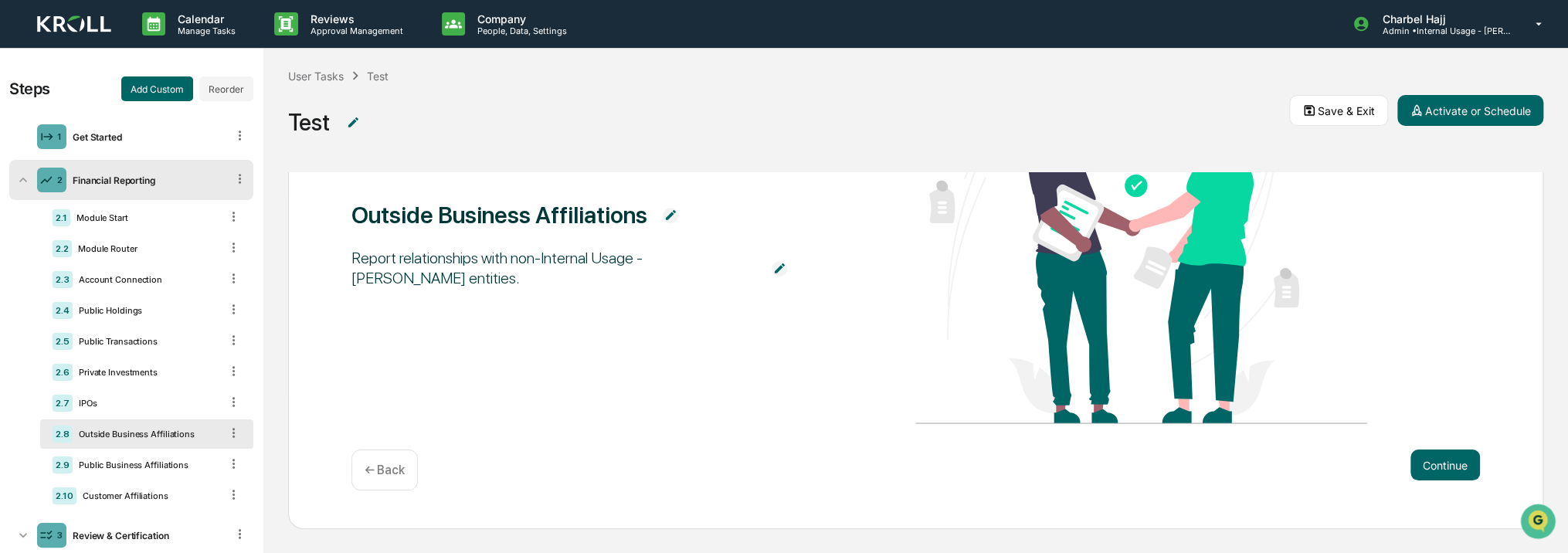
scroll to position [167, 0]
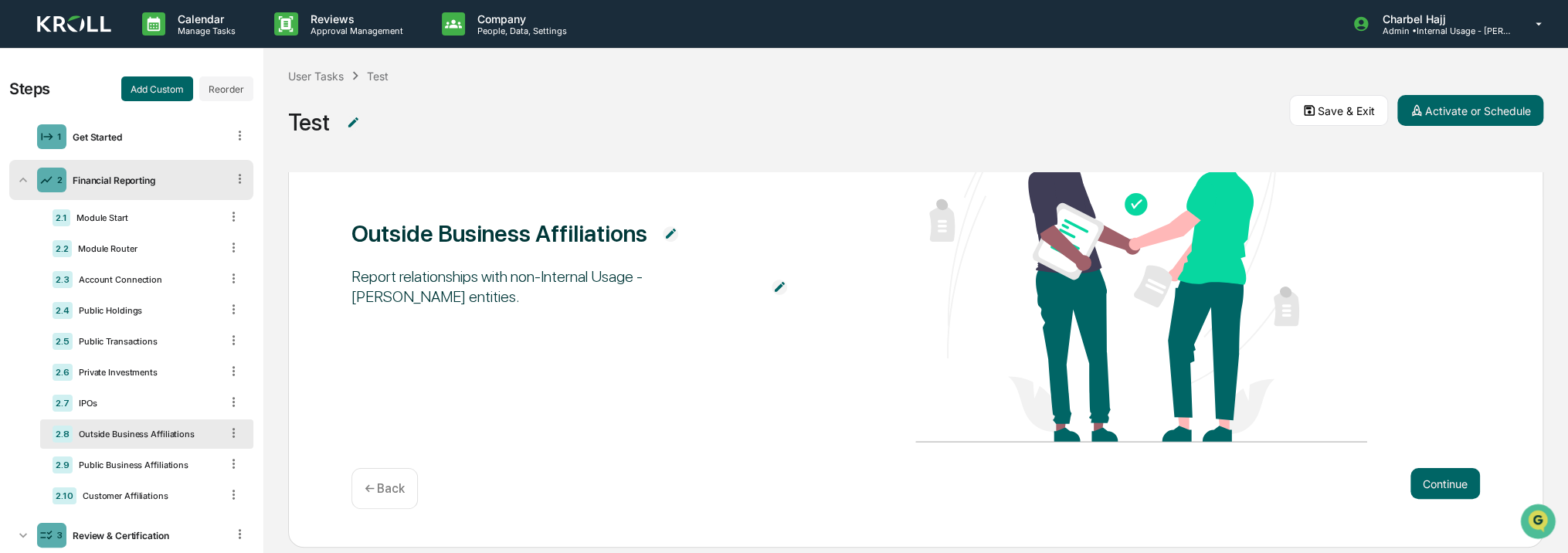
click at [109, 448] on div "2.8 Outside Business Affiliations" at bounding box center [146, 434] width 213 height 30
click at [123, 474] on div "2.9 Public Business Affiliations" at bounding box center [146, 466] width 213 height 30
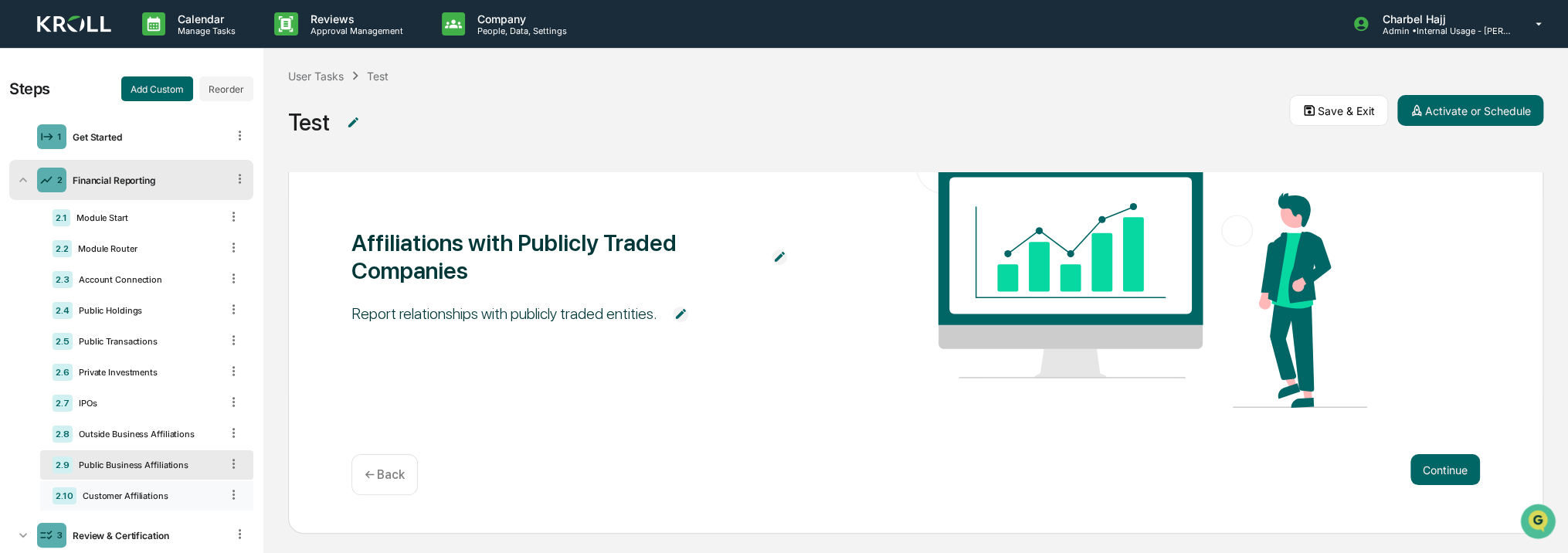
click at [123, 494] on div "Customer Affiliations" at bounding box center [148, 496] width 144 height 11
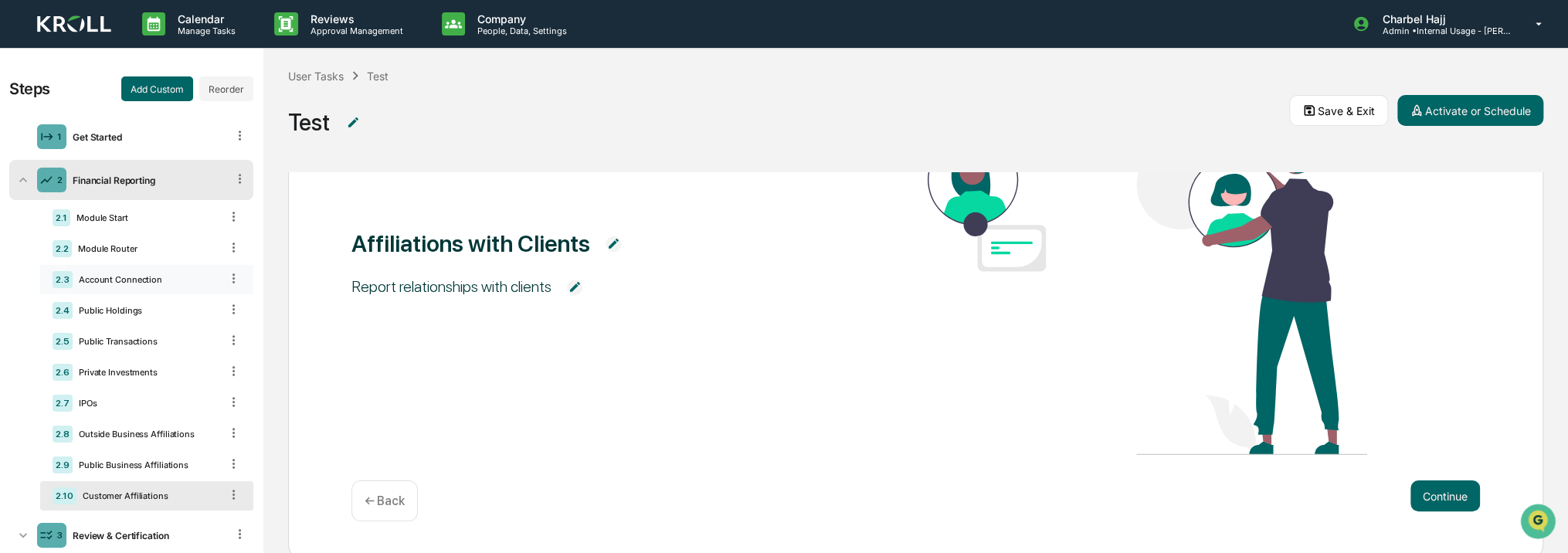
click at [100, 287] on div "2.3 Account Connection" at bounding box center [146, 280] width 213 height 30
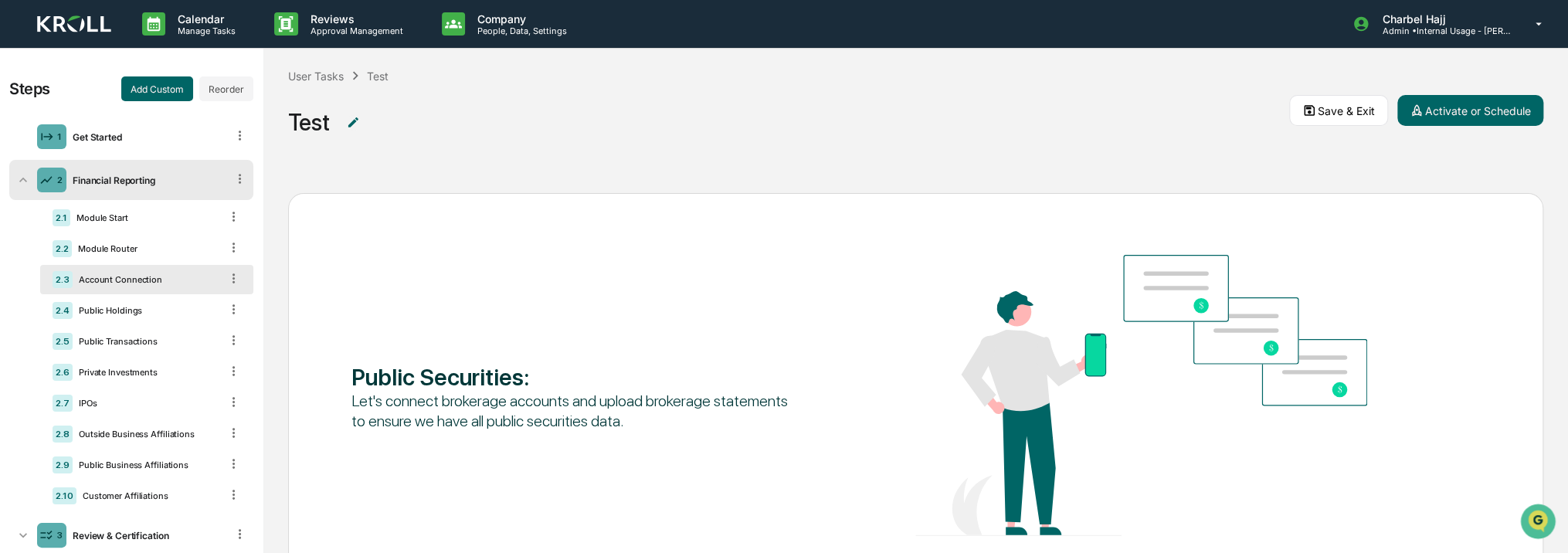
scroll to position [0, 0]
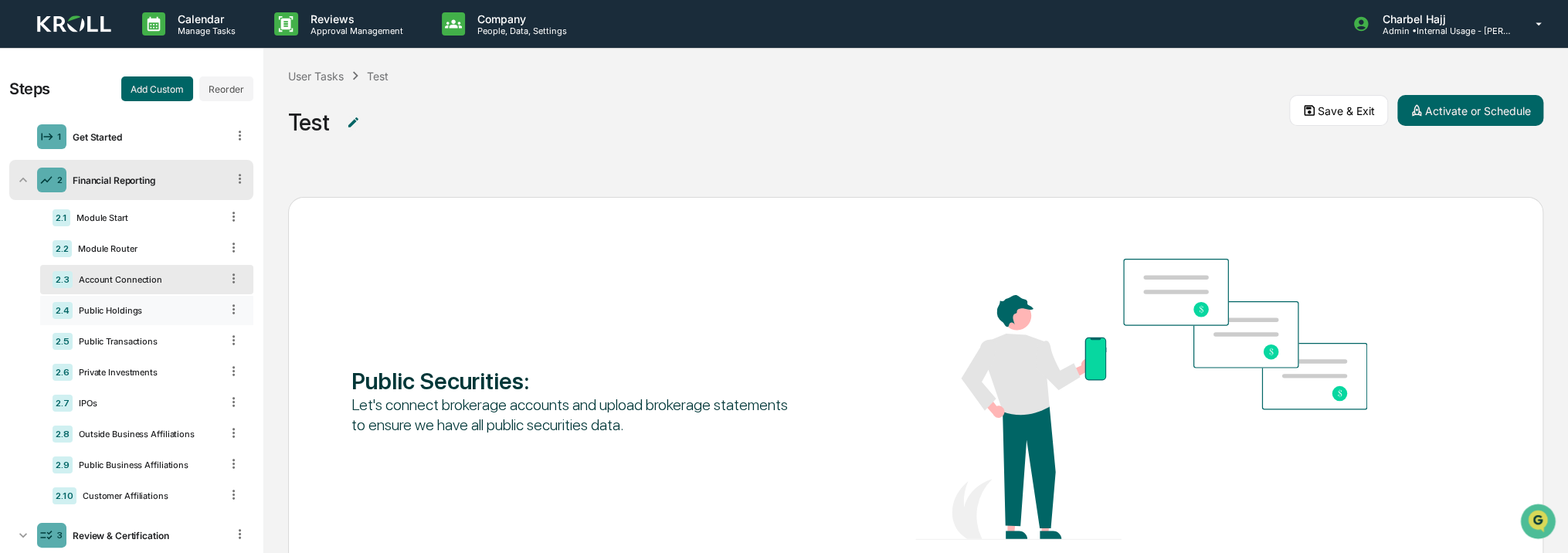
click at [170, 314] on div "Public Holdings" at bounding box center [146, 311] width 148 height 11
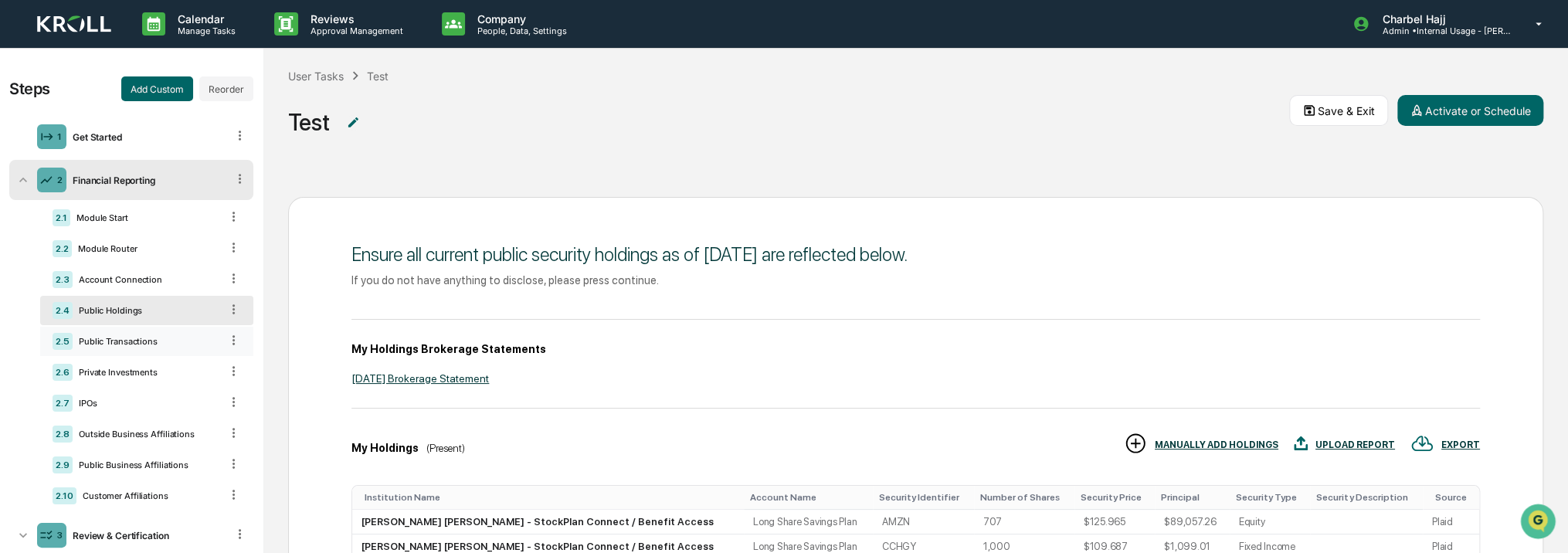
click at [156, 345] on div "Public Transactions" at bounding box center [146, 341] width 148 height 11
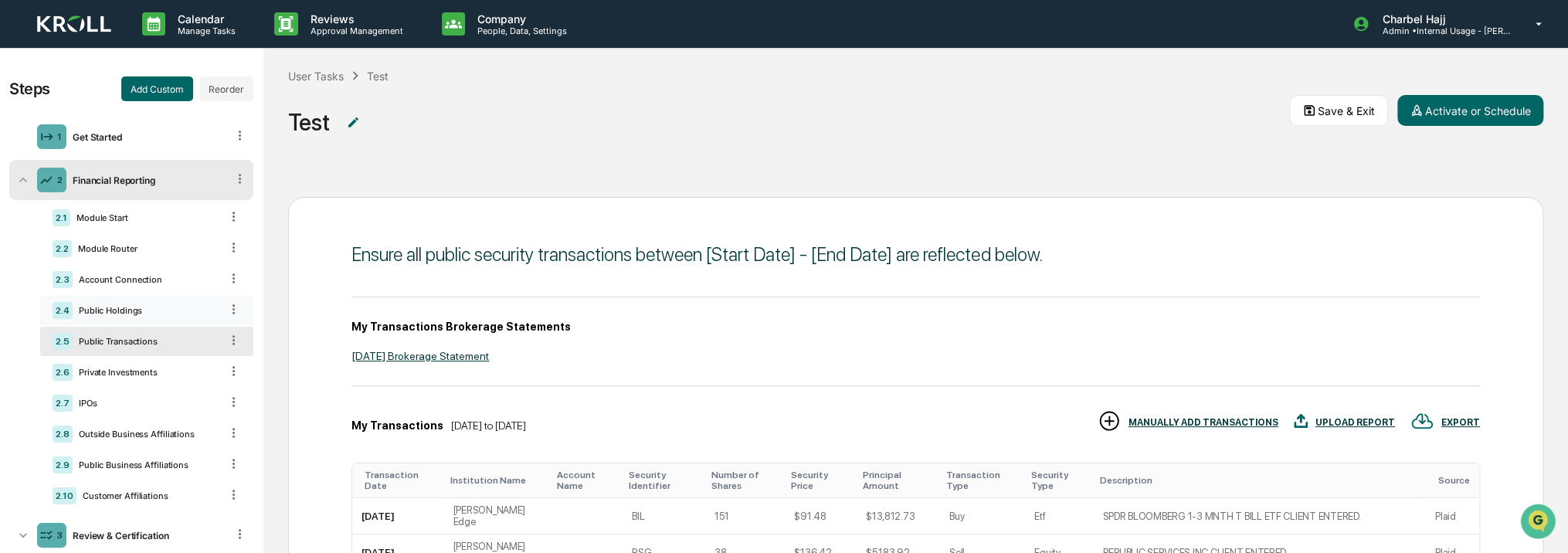
click at [156, 320] on div "2.4 Public Holdings" at bounding box center [146, 311] width 213 height 30
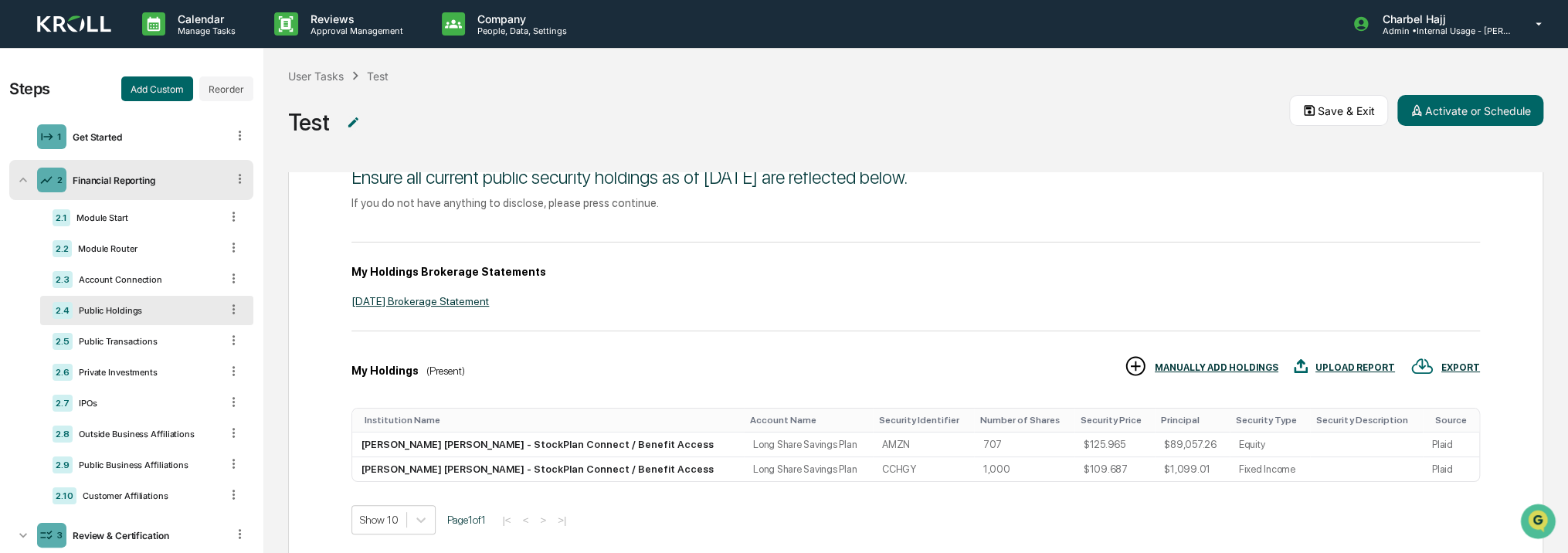
scroll to position [30, 0]
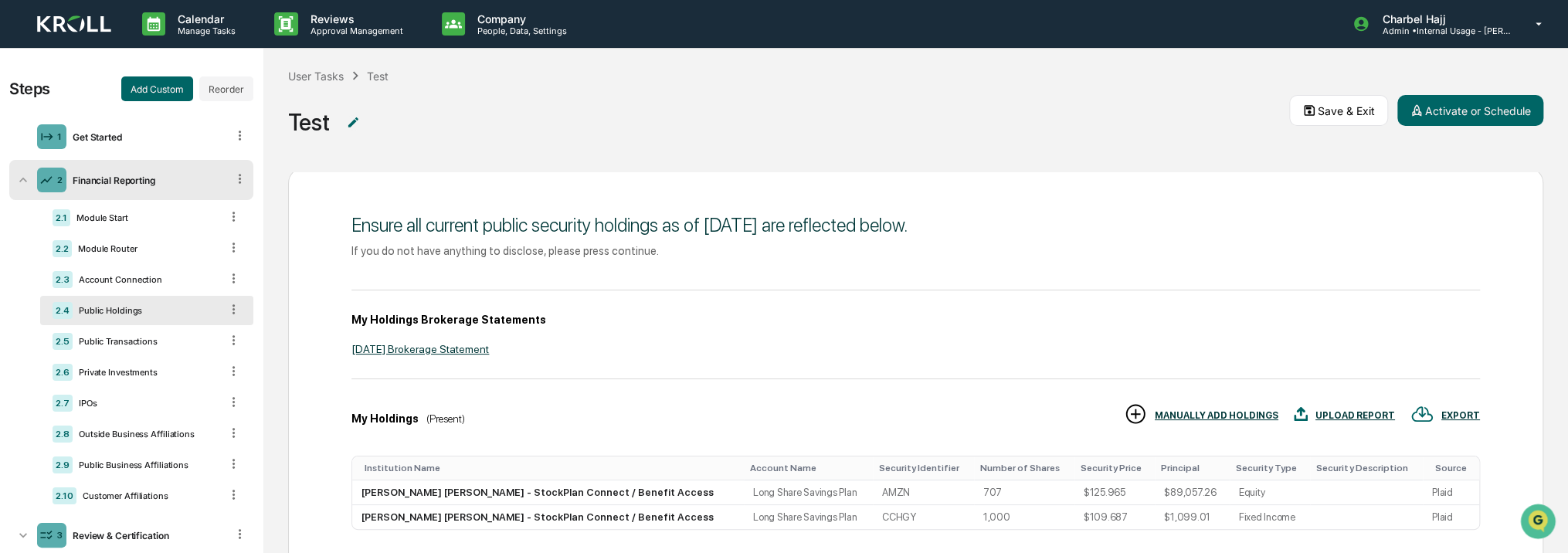
click at [439, 350] on div "March 2024 Brokerage Statement" at bounding box center [915, 349] width 1128 height 12
click at [465, 349] on div "March 2024 Brokerage Statement" at bounding box center [915, 349] width 1128 height 12
click at [524, 344] on div "March 2024 Brokerage Statement" at bounding box center [915, 349] width 1128 height 12
drag, startPoint x: 427, startPoint y: 348, endPoint x: 365, endPoint y: 346, distance: 62.0
click at [365, 346] on div "March 2024 Brokerage Statement" at bounding box center [915, 349] width 1128 height 12
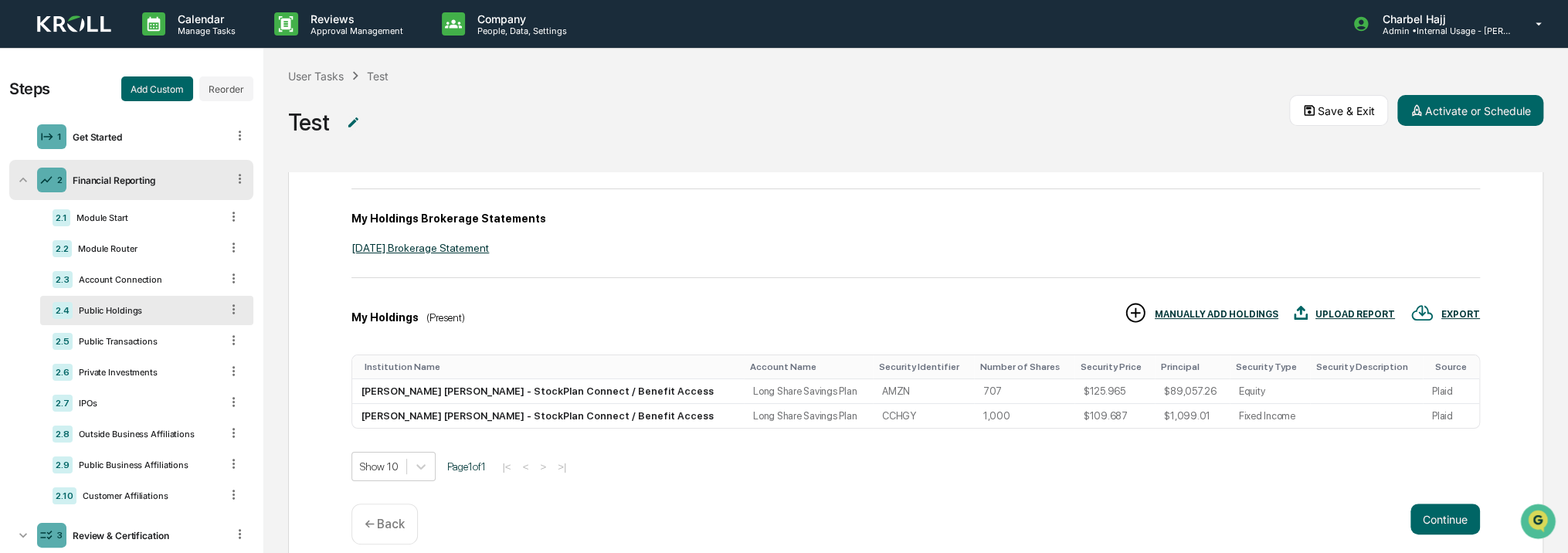
scroll to position [184, 0]
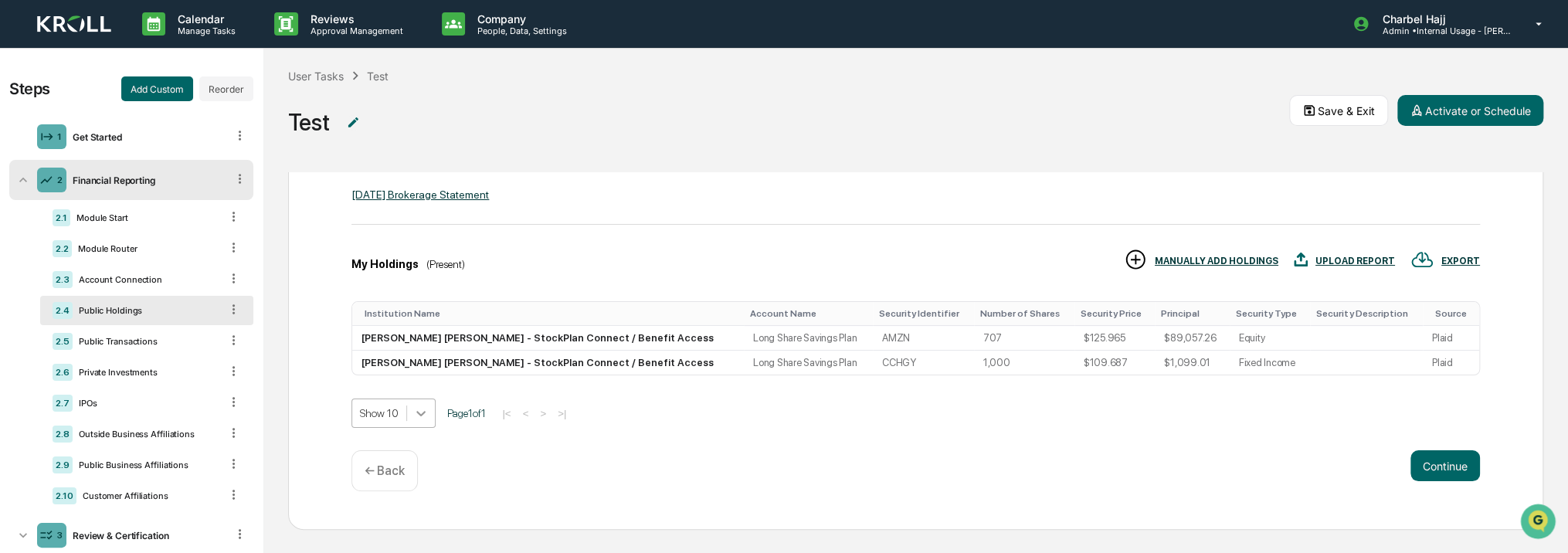
click at [422, 414] on icon at bounding box center [421, 413] width 16 height 16
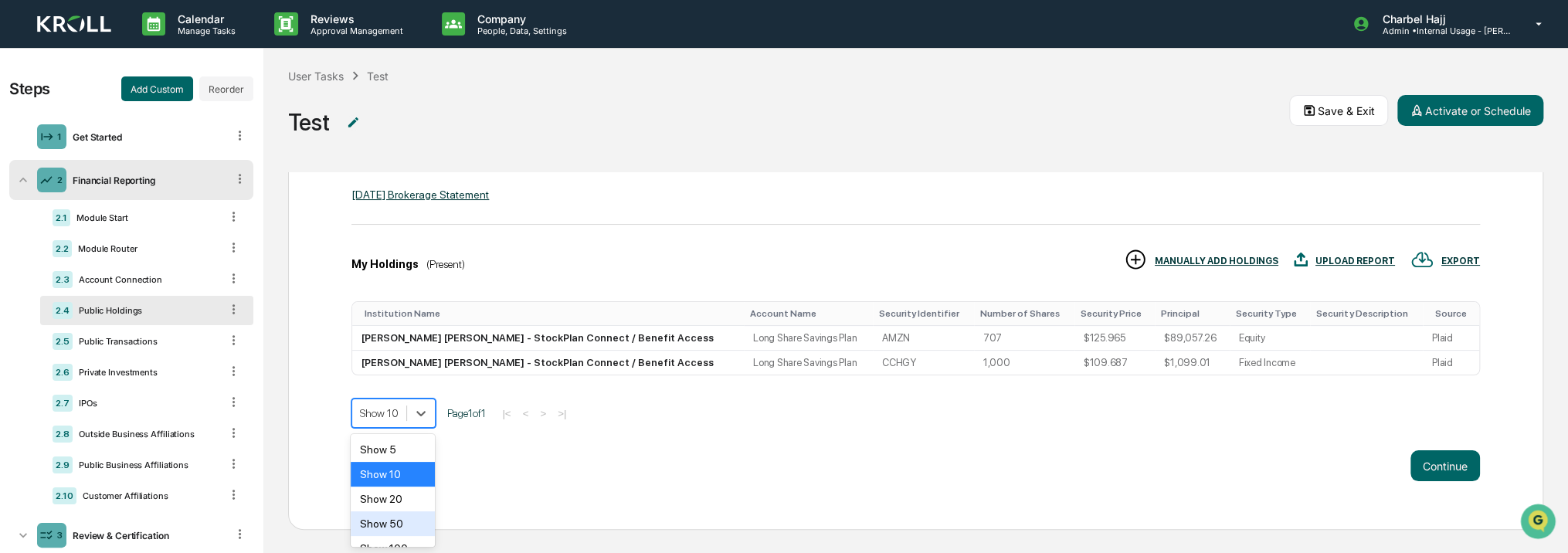
click at [401, 526] on div "Show 50" at bounding box center [392, 524] width 84 height 25
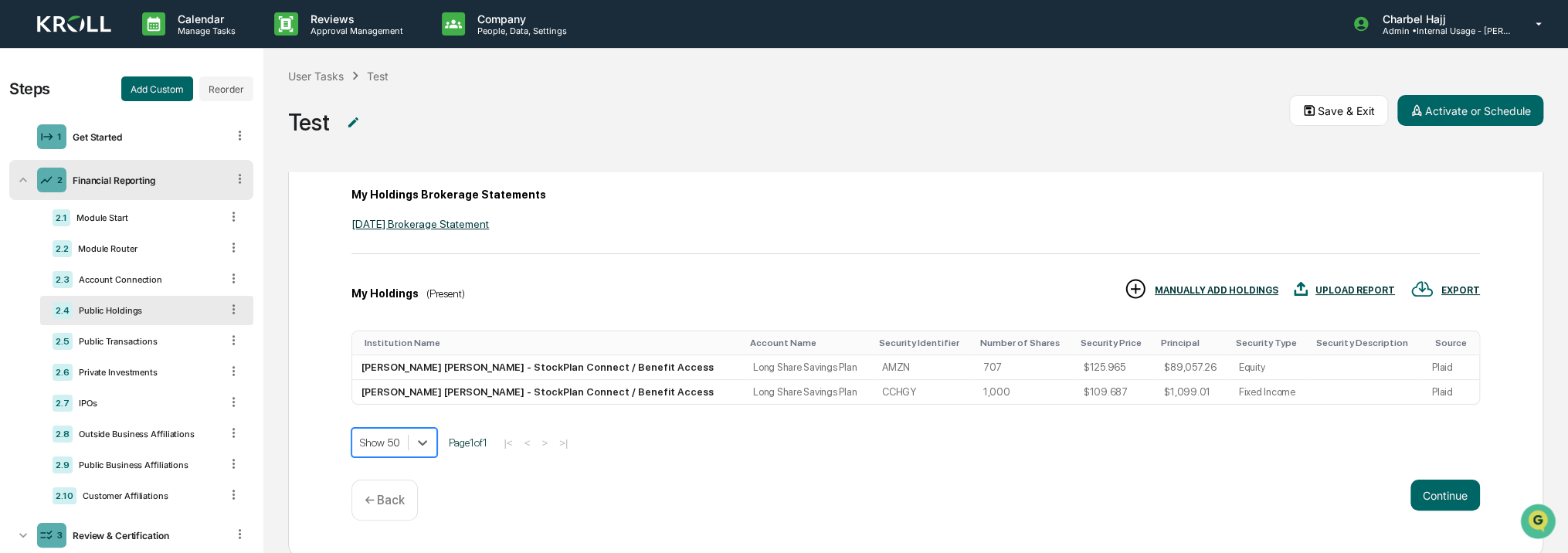
scroll to position [35, 0]
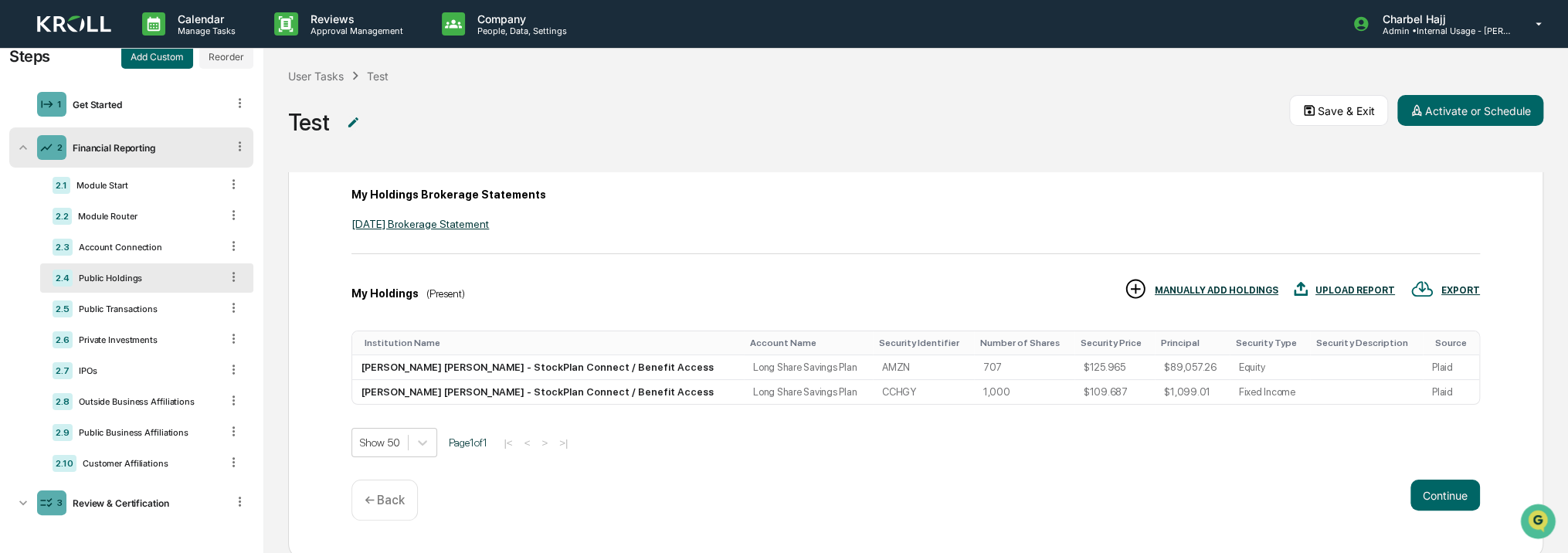
click at [791, 266] on div "My Holdings Brokerage Statements March 2024 Brokerage Statement My Holdings (Pr…" at bounding box center [915, 311] width 1128 height 293
drag, startPoint x: 737, startPoint y: 497, endPoint x: 936, endPoint y: 517, distance: 200.0
click at [936, 517] on div "Continue ← Back" at bounding box center [915, 500] width 1128 height 41
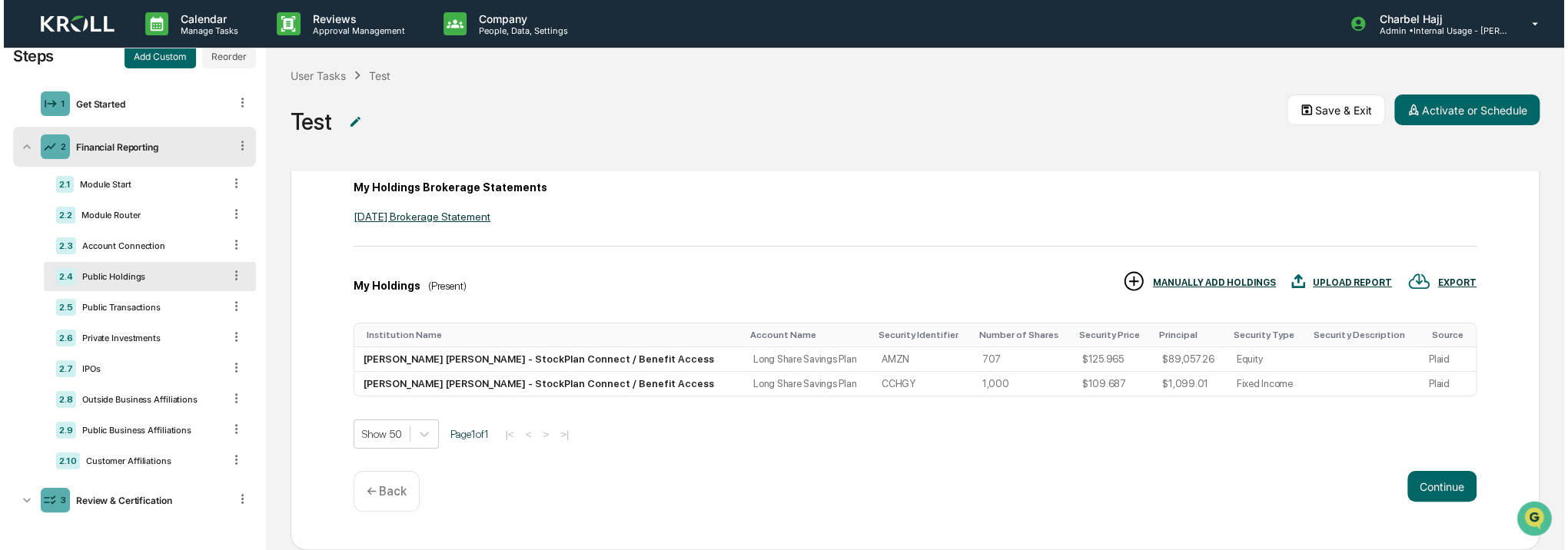
scroll to position [162, 0]
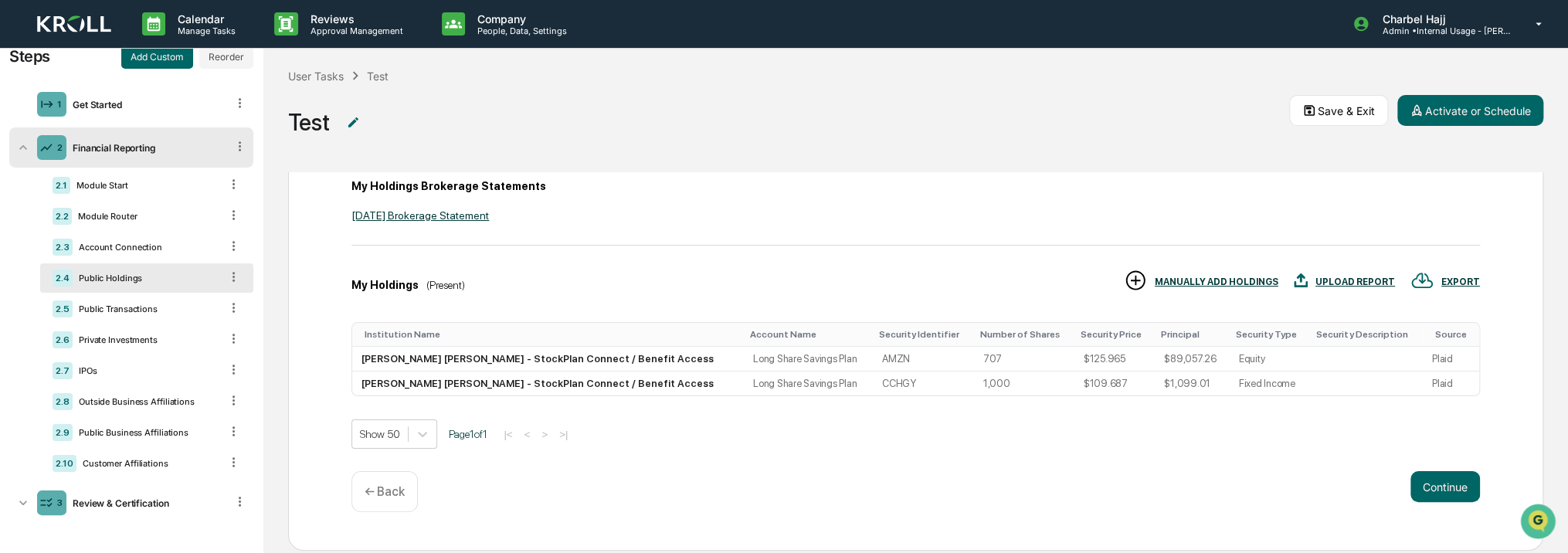
click at [527, 524] on div "Ensure all current public security holdings as of September 29, 2025 are reflec…" at bounding box center [915, 293] width 1255 height 517
click at [779, 533] on div "Ensure all current public security holdings as of September 29, 2025 are reflec…" at bounding box center [915, 293] width 1255 height 517
click at [785, 488] on div "Continue ← Back" at bounding box center [915, 491] width 1128 height 41
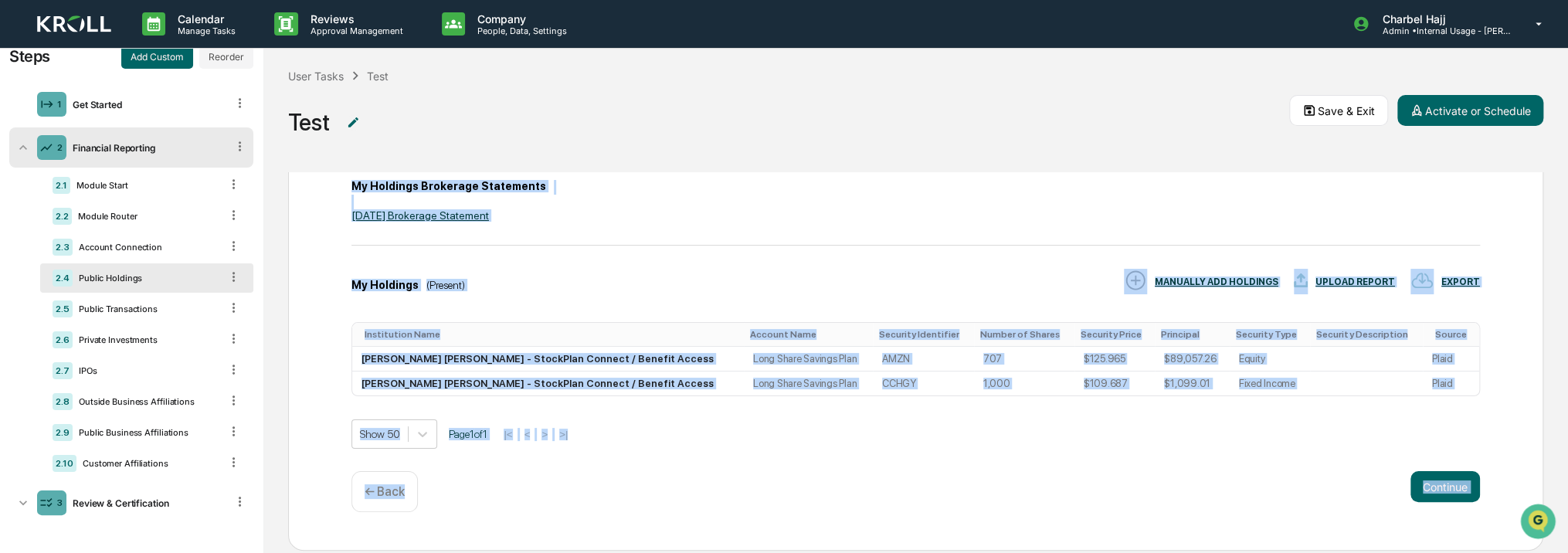
drag, startPoint x: 743, startPoint y: 533, endPoint x: 259, endPoint y: 189, distance: 593.8
click at [259, 189] on div "Steps Add Custom Reorder 1 Get Started 2 Financial Reporting 2.1 Module Start 2…" at bounding box center [784, 301] width 1568 height 505
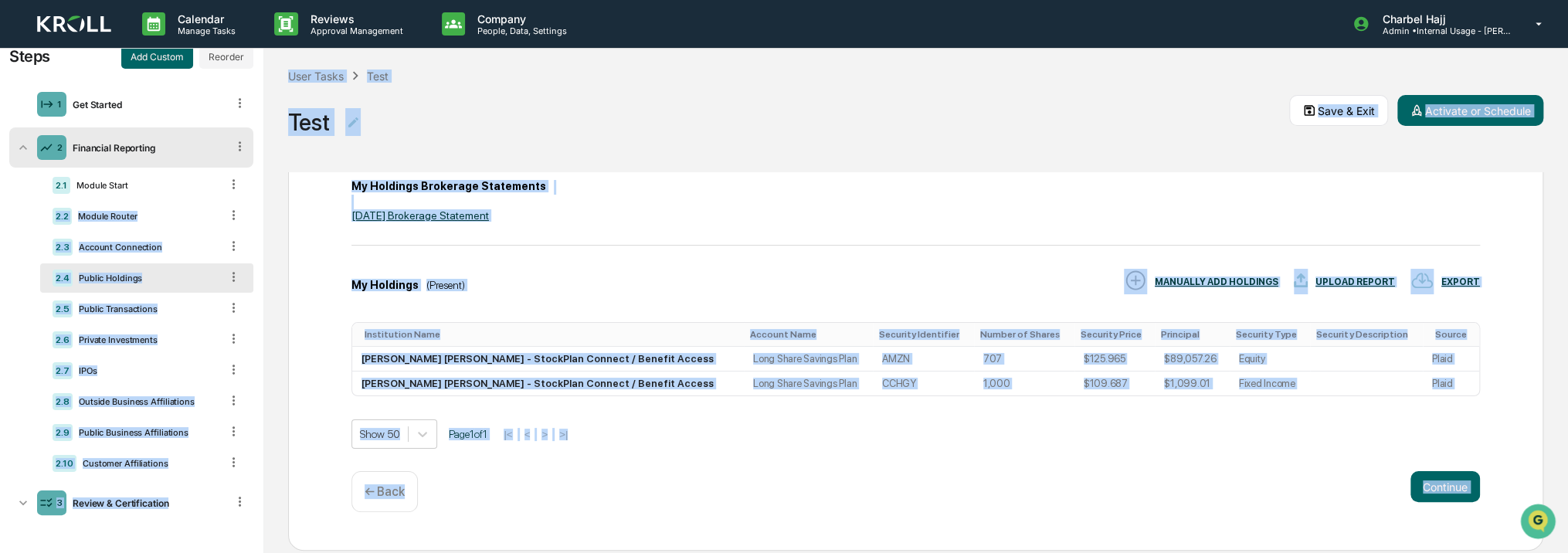
click at [100, 25] on img at bounding box center [73, 24] width 74 height 18
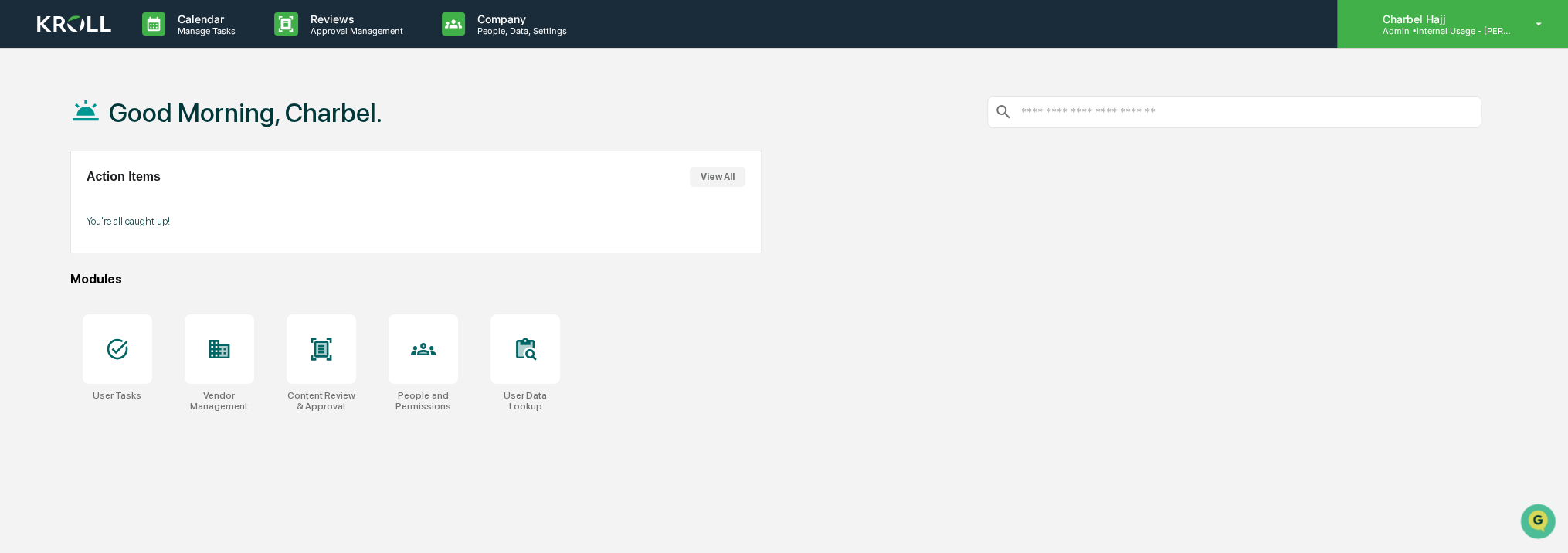
click at [1427, 32] on p "Admin • Internal Usage - Kroll" at bounding box center [1441, 31] width 144 height 11
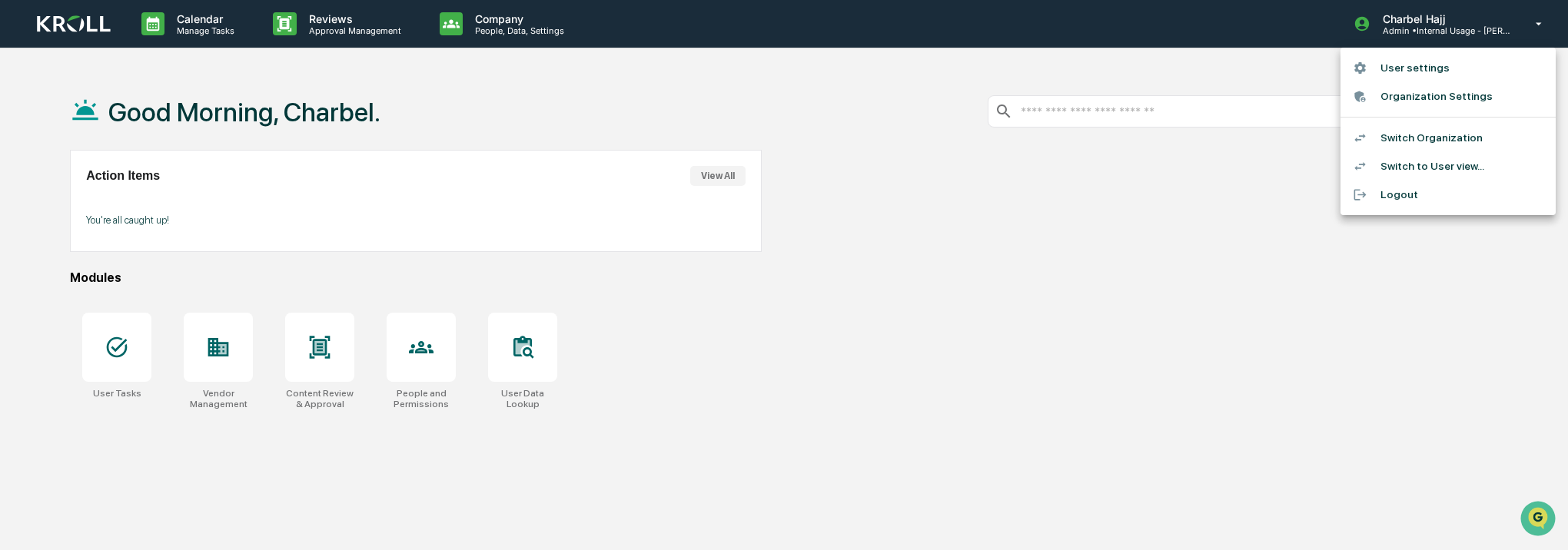
click at [1428, 144] on li "Switch Organization" at bounding box center [1448, 138] width 215 height 29
